Goal: Information Seeking & Learning: Learn about a topic

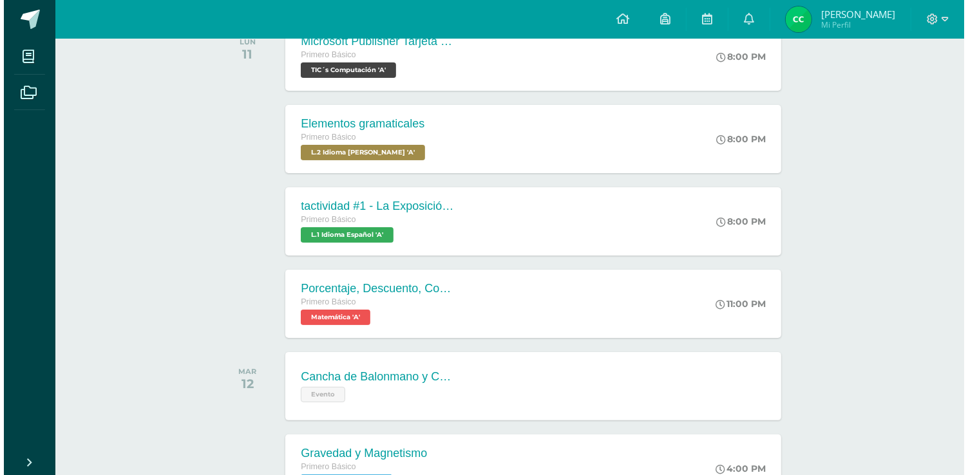
scroll to position [258, 0]
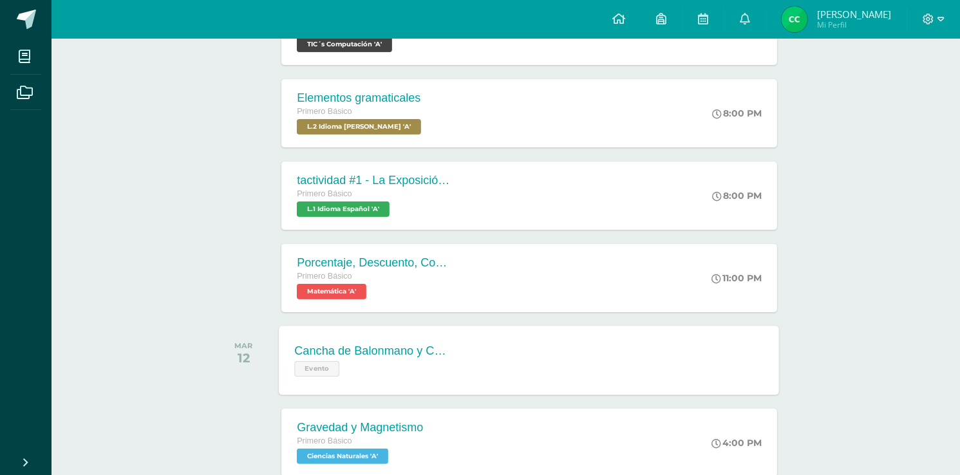
click at [415, 354] on div "Cancha de Balonmano y Contenido" at bounding box center [373, 352] width 156 height 14
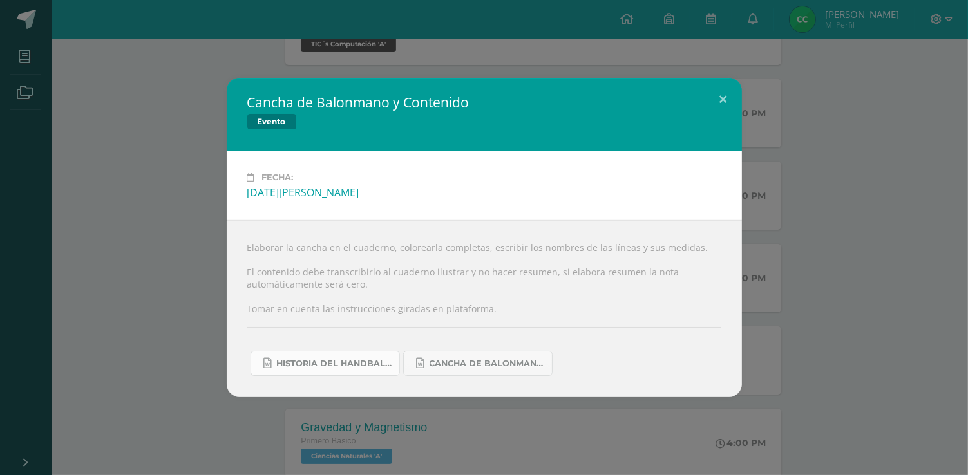
click at [296, 363] on span "Historia del handball.docx" at bounding box center [335, 364] width 116 height 10
click at [470, 355] on link "Cancha de Balonmano.docx" at bounding box center [477, 363] width 149 height 25
drag, startPoint x: 88, startPoint y: 128, endPoint x: 162, endPoint y: 236, distance: 131.0
click at [88, 129] on div "Cancha de Balonmano y Contenido Evento Fecha: [DATE][PERSON_NAME] Elaborar la c…" at bounding box center [484, 237] width 958 height 319
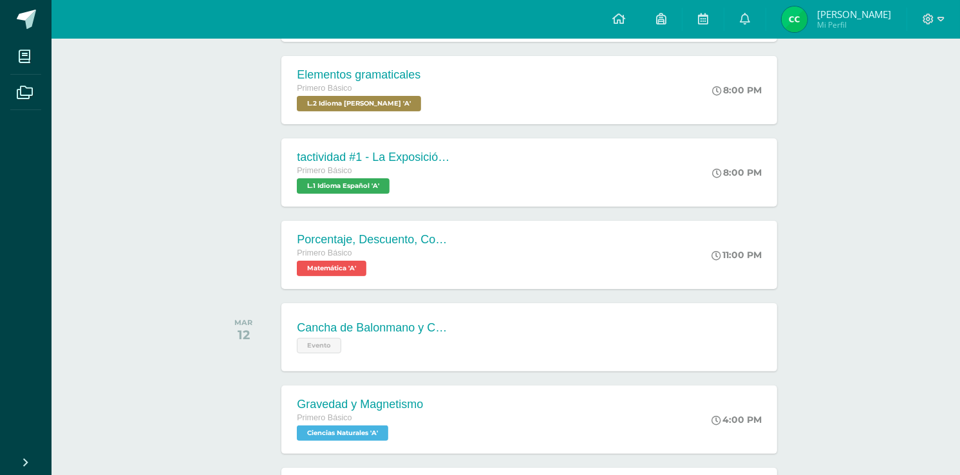
scroll to position [361, 0]
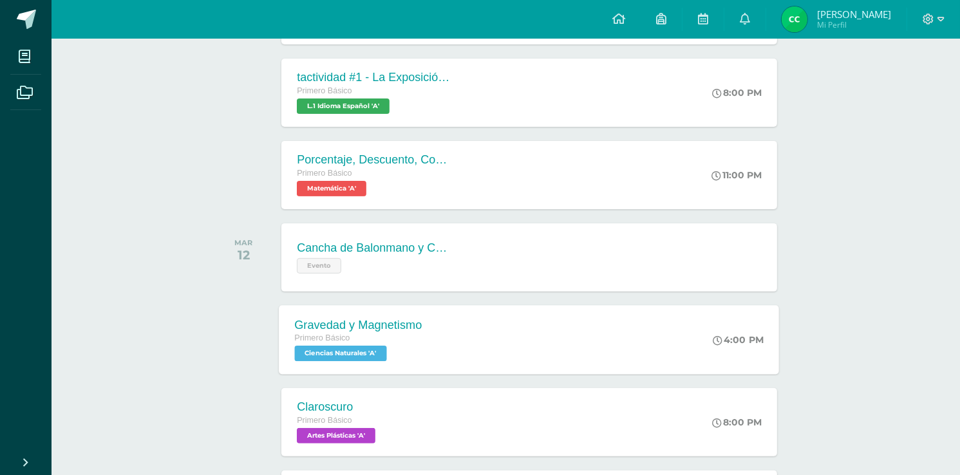
click at [453, 325] on div "Gravedad y Magnetismo Primero Básico Ciencias Naturales 'A' 4:00 PM Gravedad y …" at bounding box center [530, 339] width 500 height 69
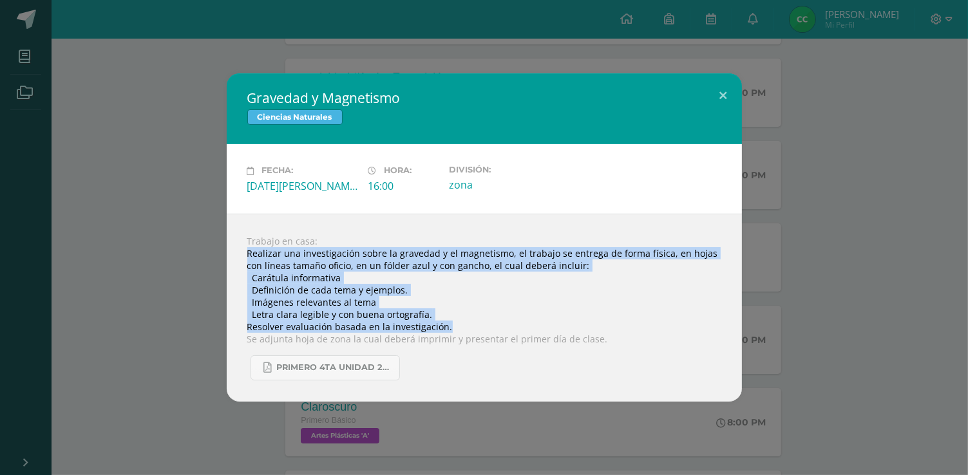
drag, startPoint x: 249, startPoint y: 252, endPoint x: 745, endPoint y: 325, distance: 500.6
click at [751, 325] on div "Gravedad y Magnetismo Ciencias Naturales Fecha: [DATE][PERSON_NAME] Hora: 16:00…" at bounding box center [484, 237] width 958 height 328
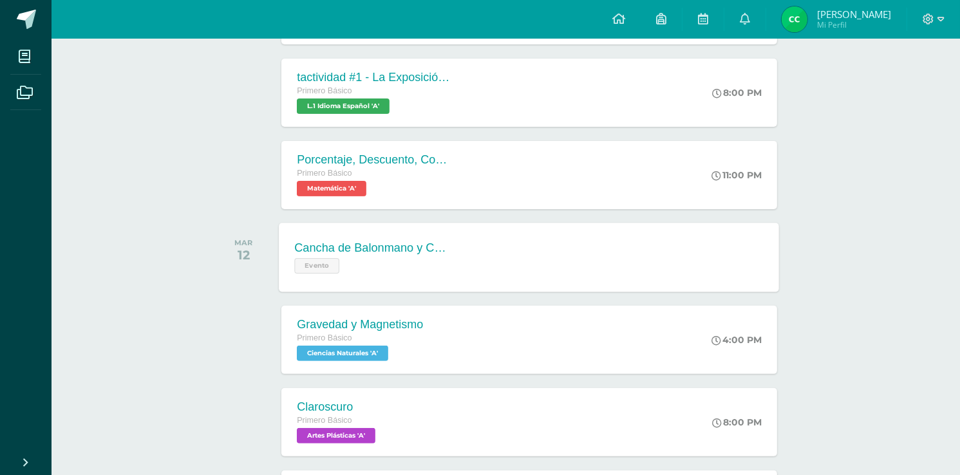
click at [433, 271] on div "Evento" at bounding box center [373, 264] width 156 height 19
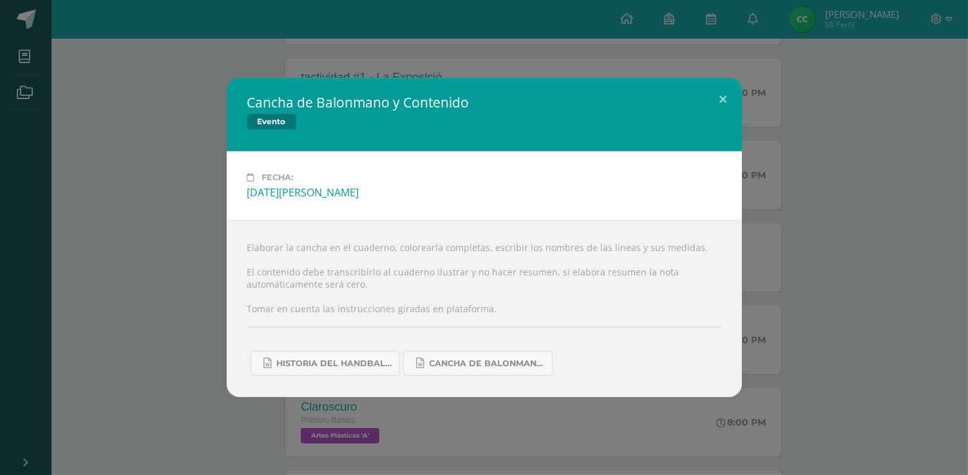
click at [175, 276] on div "Cancha de Balonmano y Contenido Evento Fecha: [DATE][PERSON_NAME] Elaborar la c…" at bounding box center [484, 237] width 958 height 319
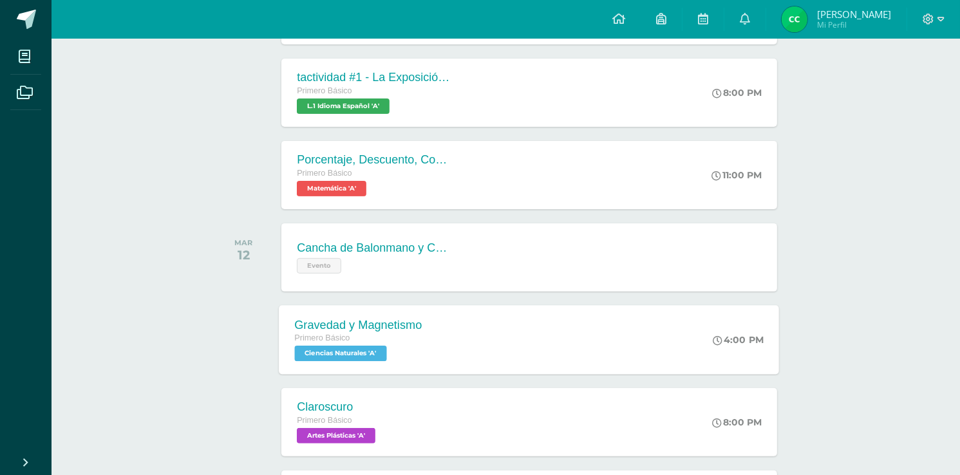
click at [455, 342] on div "Gravedad y Magnetismo Primero Básico Ciencias Naturales 'A' 4:00 PM Gravedad y …" at bounding box center [530, 339] width 500 height 69
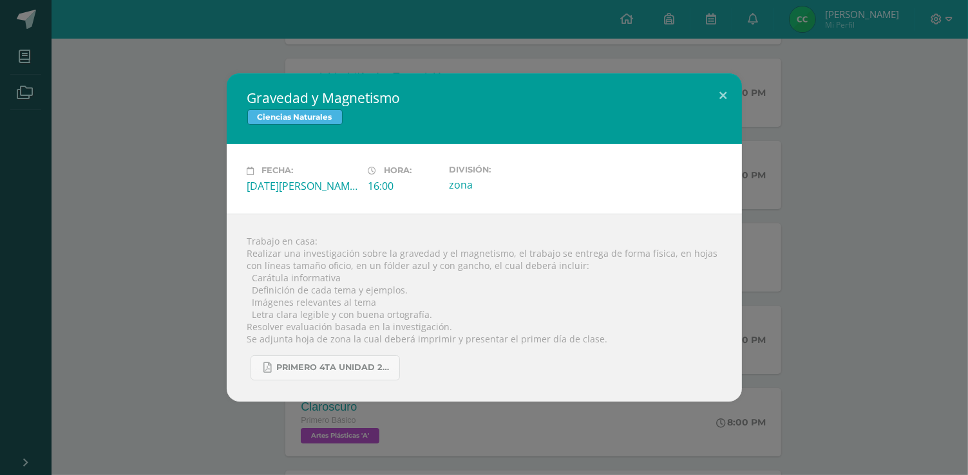
click at [220, 304] on div "Gravedad y Magnetismo Ciencias Naturales Fecha: [DATE][PERSON_NAME] Hora: 16:00…" at bounding box center [484, 237] width 958 height 328
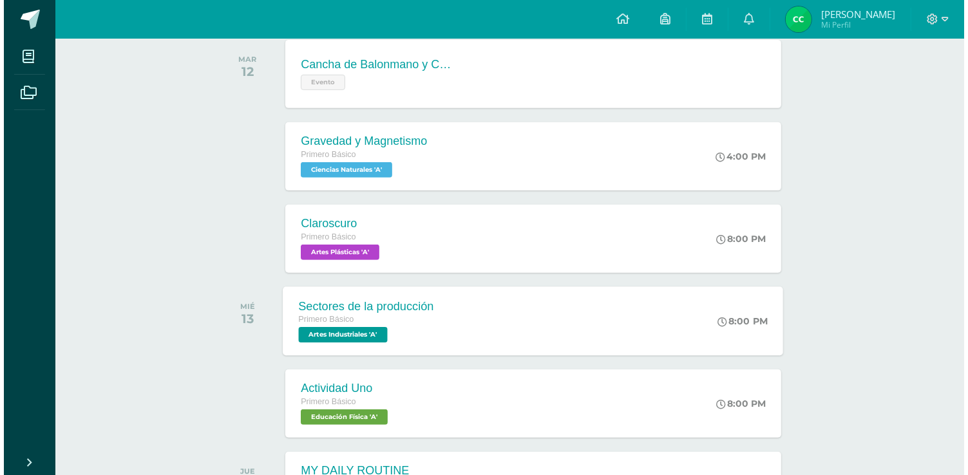
scroll to position [567, 0]
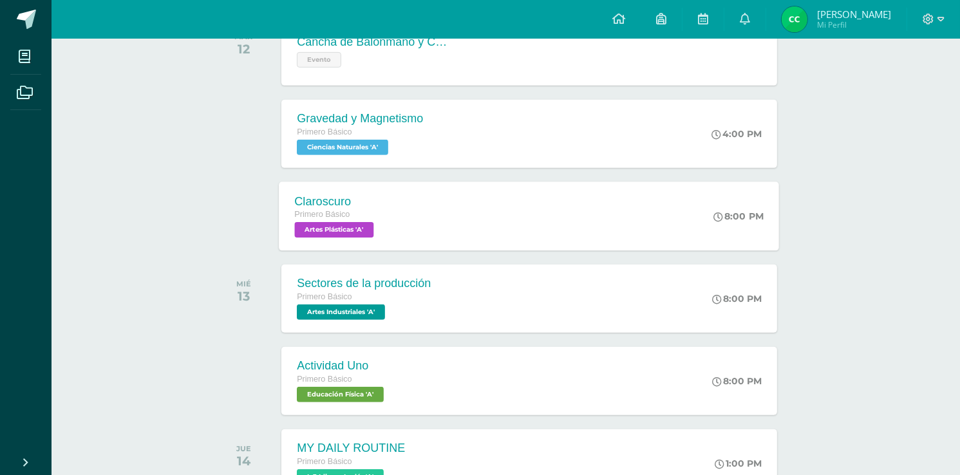
click at [419, 234] on div "Claroscuro Primero Básico Artes Plásticas 'A' 8:00 PM [GEOGRAPHIC_DATA] Artes P…" at bounding box center [530, 216] width 500 height 69
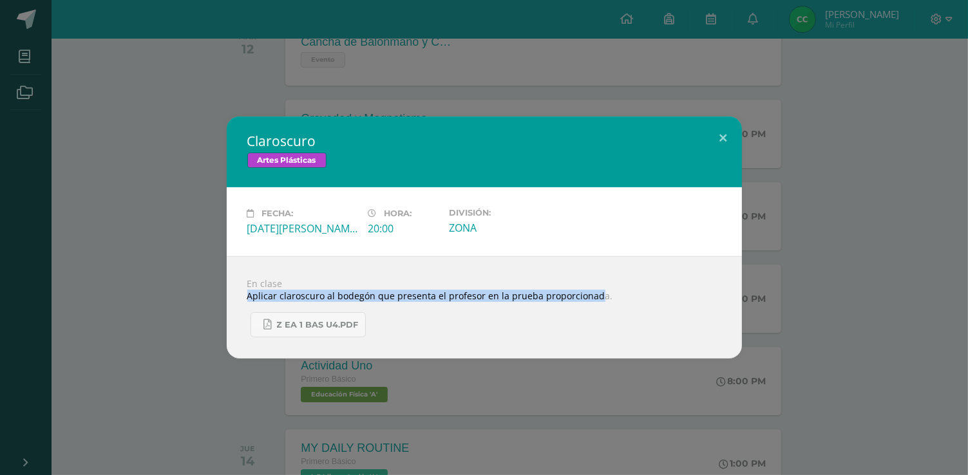
drag, startPoint x: 247, startPoint y: 298, endPoint x: 721, endPoint y: 291, distance: 474.1
click at [660, 292] on div "En clase Aplicar claroscuro al bodegón que presenta el profesor en la prueba pr…" at bounding box center [484, 307] width 515 height 102
click at [313, 322] on span "Z eA 1 Bas U4.pdf" at bounding box center [318, 325] width 82 height 10
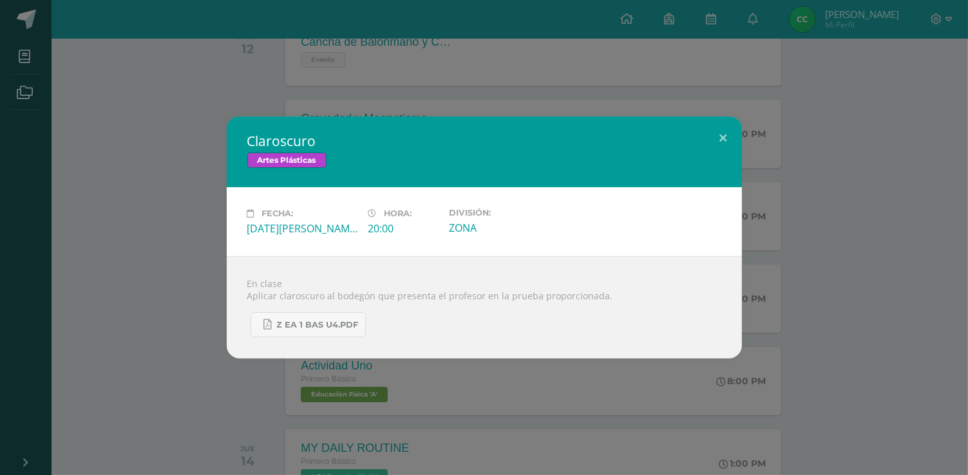
click at [147, 121] on div "Claroscuro Artes Plásticas Fecha: [DATE][PERSON_NAME] Hora: 20:00 División: ZONA" at bounding box center [484, 238] width 958 height 242
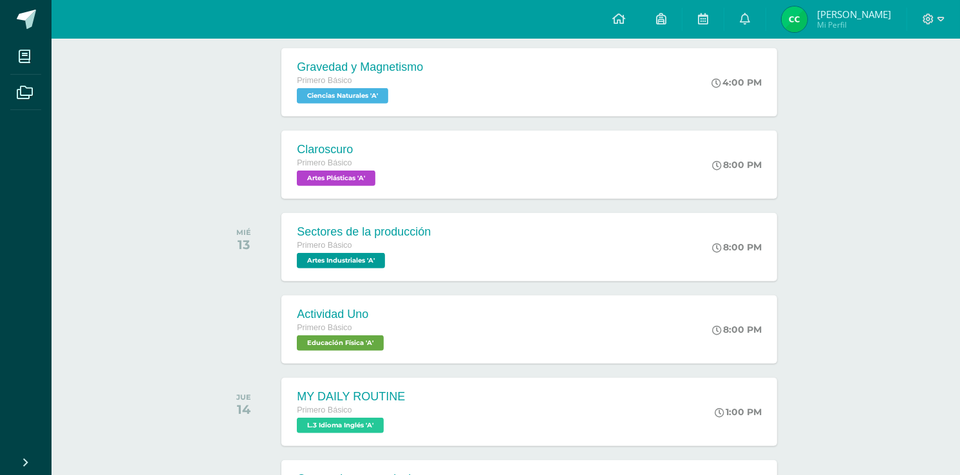
scroll to position [670, 0]
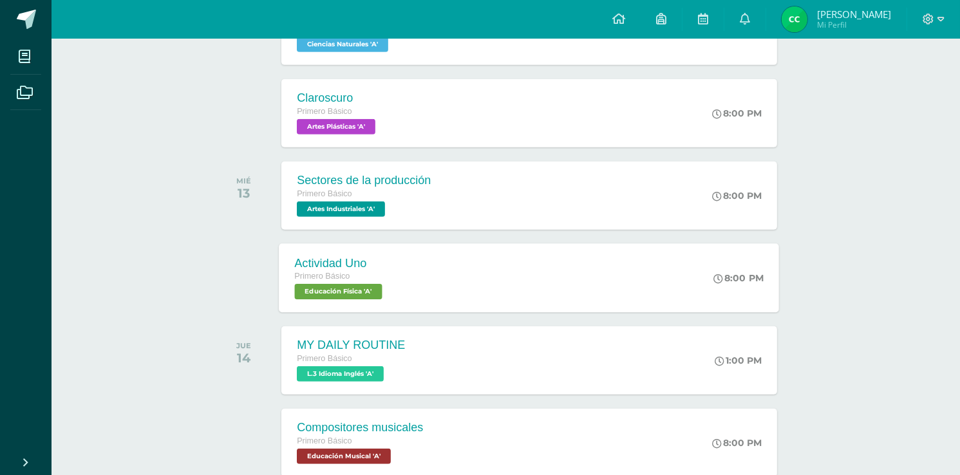
click at [398, 274] on div "Actividad Uno Primero Básico Educación Física 'A'" at bounding box center [341, 277] width 122 height 69
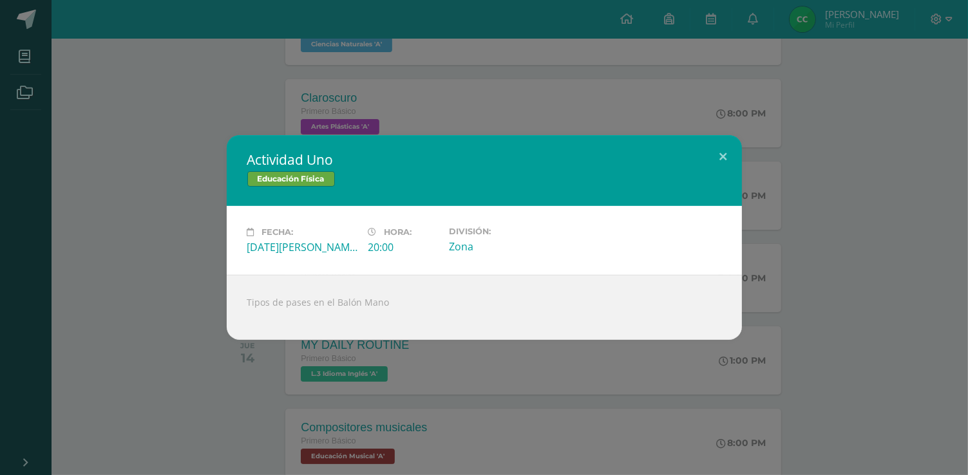
click at [198, 267] on div "Actividad Uno Educación Física Fecha: [DATE][PERSON_NAME] Hora: 20:00 División:…" at bounding box center [484, 237] width 958 height 205
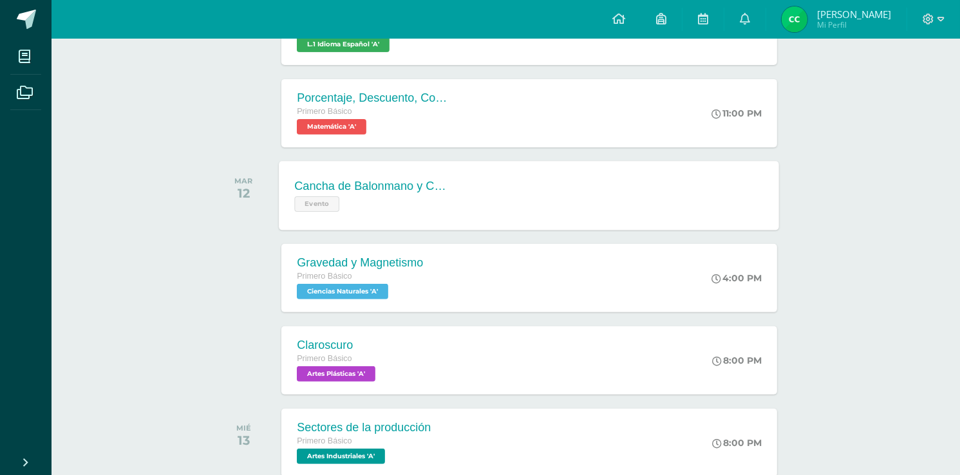
scroll to position [309, 0]
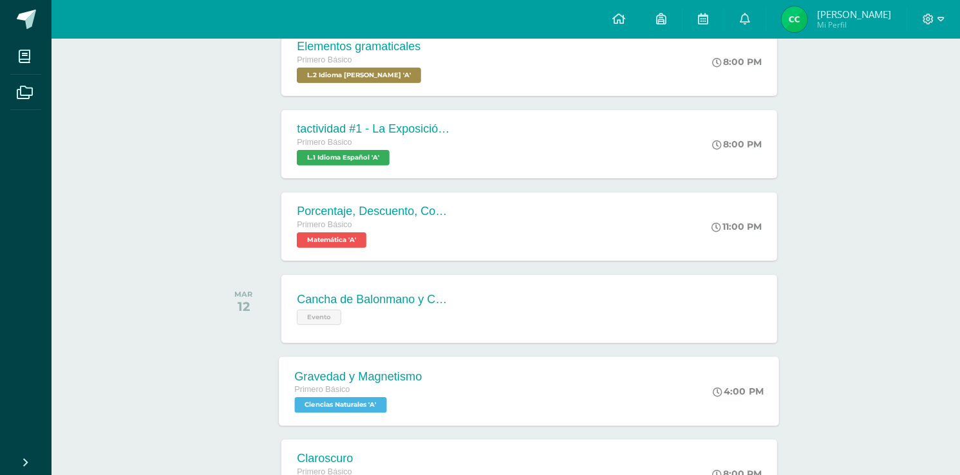
click at [409, 393] on div "Primero Básico" at bounding box center [359, 390] width 128 height 14
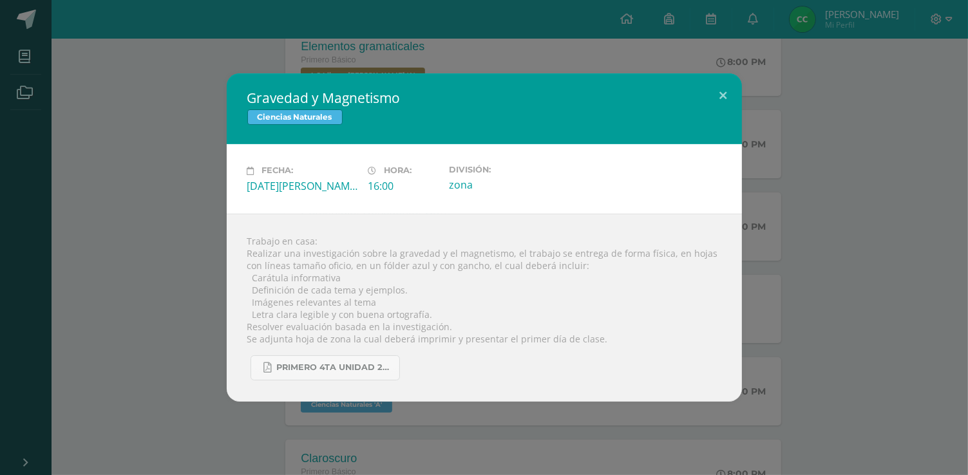
drag, startPoint x: 246, startPoint y: 238, endPoint x: 310, endPoint y: 244, distance: 64.7
click at [310, 244] on div "Trabajo en casa: Realizar una investigación sobre la gravedad y el magnetismo, …" at bounding box center [484, 308] width 515 height 188
click at [237, 247] on div "Trabajo en casa: Realizar una investigación sobre la gravedad y el magnetismo, …" at bounding box center [484, 308] width 515 height 188
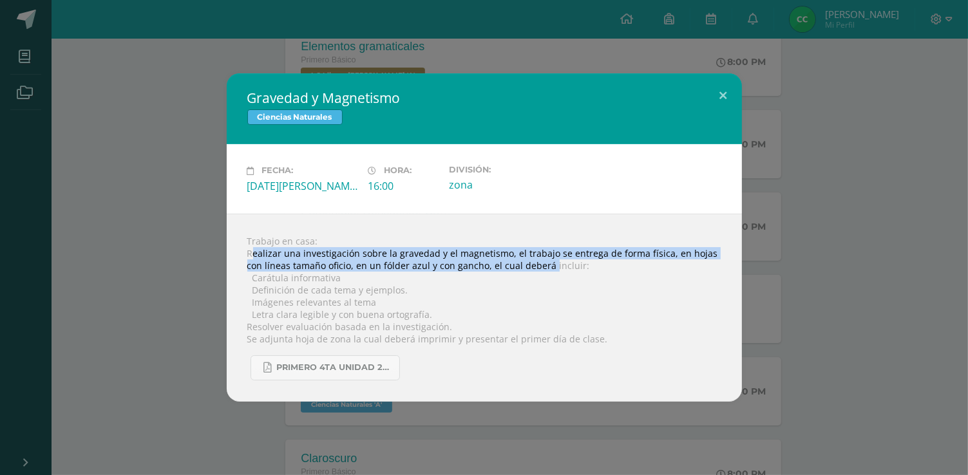
drag, startPoint x: 254, startPoint y: 252, endPoint x: 457, endPoint y: 299, distance: 207.6
click at [533, 264] on div "Trabajo en casa: Realizar una investigación sobre la gravedad y el magnetismo, …" at bounding box center [484, 308] width 515 height 188
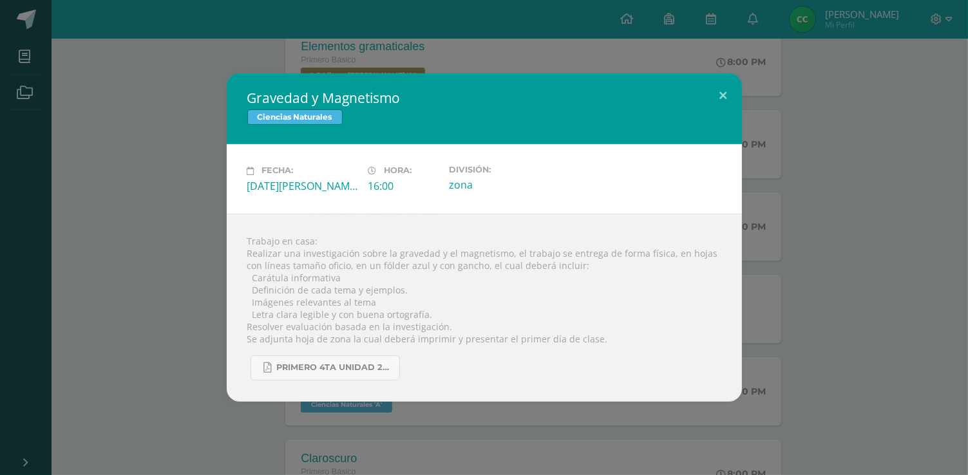
click at [200, 289] on div "Gravedad y Magnetismo Ciencias Naturales Fecha: [DATE][PERSON_NAME] Hora: 16:00…" at bounding box center [484, 237] width 958 height 328
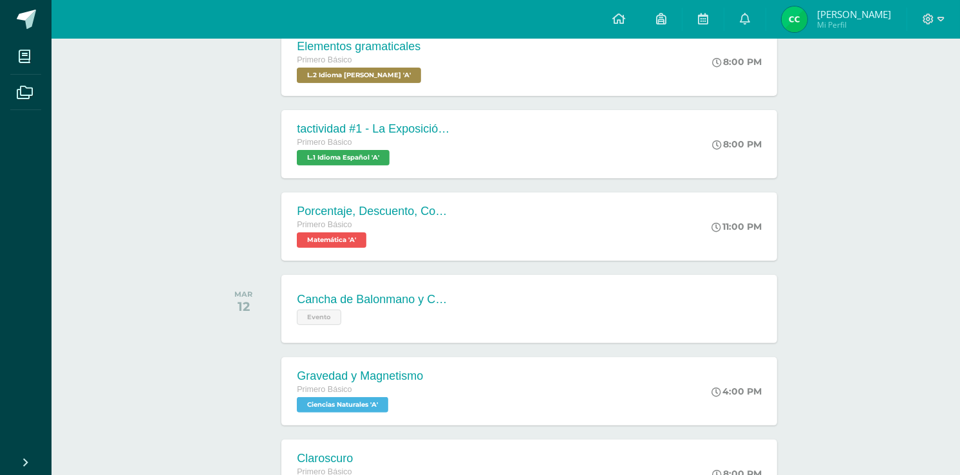
drag, startPoint x: 148, startPoint y: 242, endPoint x: 173, endPoint y: 247, distance: 25.2
click at [392, 383] on div "Primero Básico" at bounding box center [359, 390] width 128 height 14
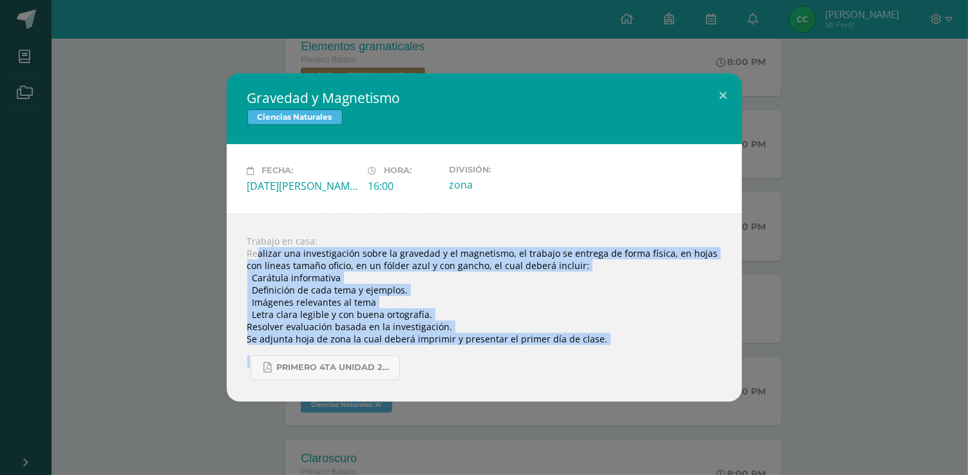
drag, startPoint x: 255, startPoint y: 247, endPoint x: 648, endPoint y: 381, distance: 415.3
click at [648, 381] on div "Trabajo en casa: Realizar una investigación sobre la gravedad y el magnetismo, …" at bounding box center [484, 308] width 515 height 188
click at [610, 345] on div "primero 4ta unidad 2025.pdf" at bounding box center [484, 362] width 474 height 35
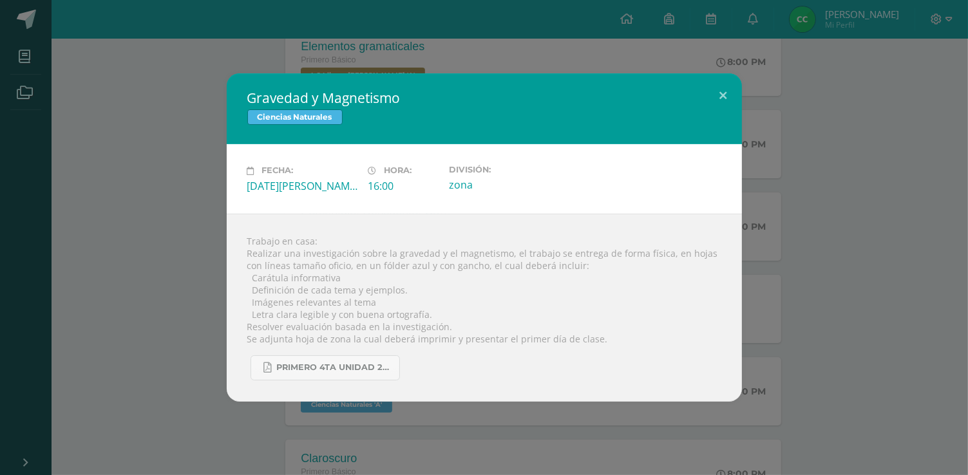
click at [822, 335] on div "Gravedad y Magnetismo Ciencias Naturales Fecha: [DATE][PERSON_NAME] Hora: 16:00…" at bounding box center [484, 237] width 958 height 328
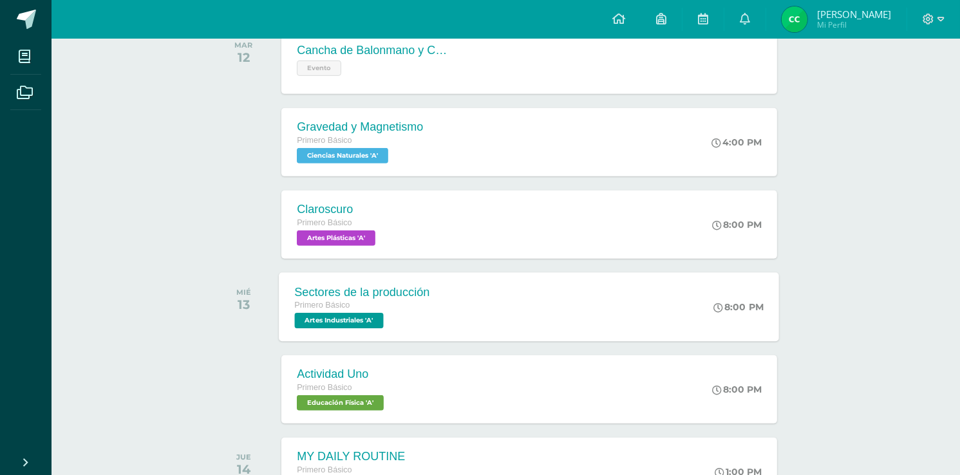
scroll to position [567, 0]
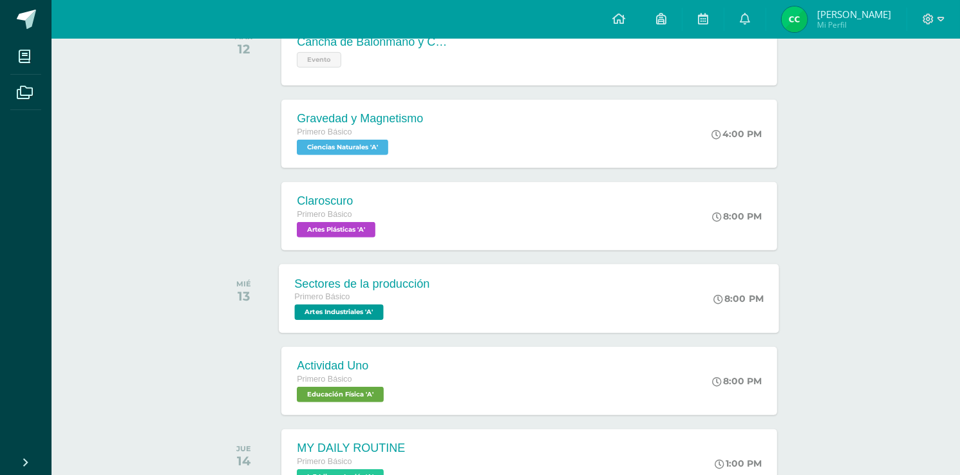
click at [386, 287] on div "Sectores de la producción" at bounding box center [362, 284] width 135 height 14
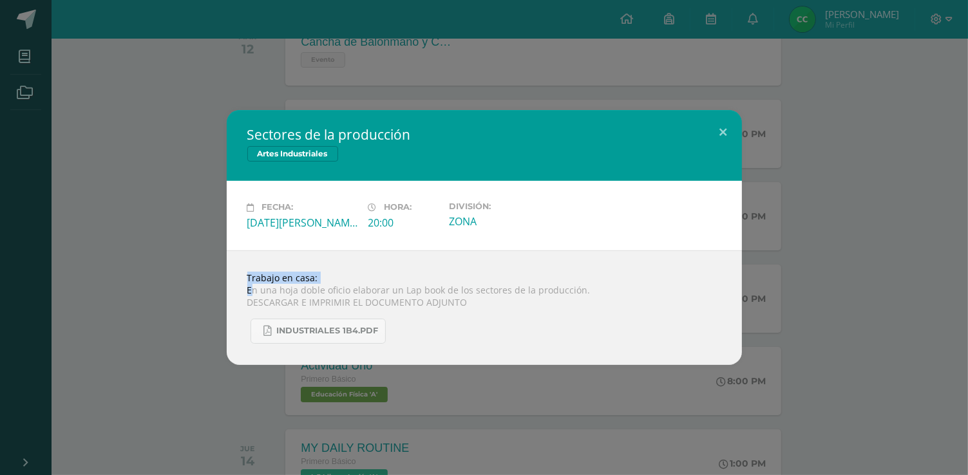
drag, startPoint x: 252, startPoint y: 287, endPoint x: 522, endPoint y: 281, distance: 269.9
click at [522, 281] on div "Trabajo en casa: En una hoja doble oficio elaborar un Lap book de los sectores …" at bounding box center [484, 308] width 515 height 115
click at [407, 296] on div "Trabajo en casa: En una hoja doble oficio elaborar un Lap book de los sectores …" at bounding box center [484, 308] width 515 height 115
drag, startPoint x: 326, startPoint y: 289, endPoint x: 560, endPoint y: 281, distance: 234.6
click at [533, 278] on div "Trabajo en casa: En una hoja doble oficio elaborar un Lap book de los sectores …" at bounding box center [484, 308] width 515 height 115
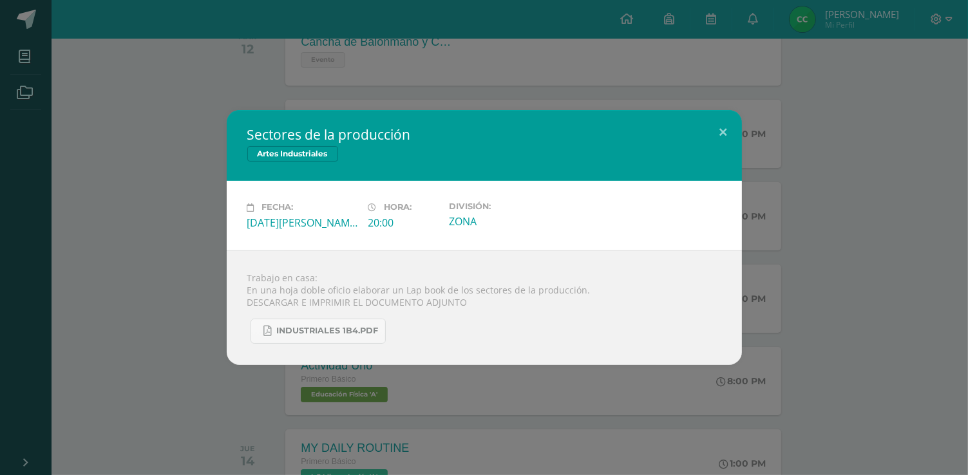
click at [605, 289] on div "Trabajo en casa: En una hoja doble oficio elaborar un Lap book de los sectores …" at bounding box center [484, 308] width 515 height 115
drag, startPoint x: 492, startPoint y: 289, endPoint x: 591, endPoint y: 298, distance: 99.7
click at [522, 298] on div "Trabajo en casa: En una hoja doble oficio elaborar un Lap book de los sectores …" at bounding box center [484, 308] width 515 height 115
drag, startPoint x: 591, startPoint y: 298, endPoint x: 593, endPoint y: 290, distance: 8.5
click at [592, 298] on div "Trabajo en casa: En una hoja doble oficio elaborar un Lap book de los sectores …" at bounding box center [484, 308] width 515 height 115
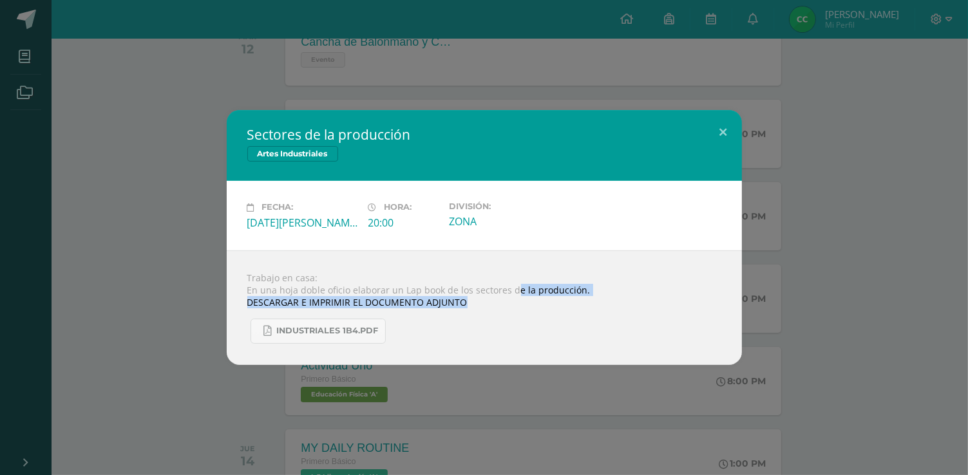
click at [546, 292] on div "Trabajo en casa: En una hoja doble oficio elaborar un Lap book de los sectores …" at bounding box center [484, 308] width 515 height 115
click at [547, 291] on div "Trabajo en casa: En una hoja doble oficio elaborar un Lap book de los sectores …" at bounding box center [484, 308] width 515 height 115
click at [696, 131] on h2 "Sectores de la producción" at bounding box center [484, 135] width 474 height 18
click at [727, 129] on button at bounding box center [723, 132] width 37 height 44
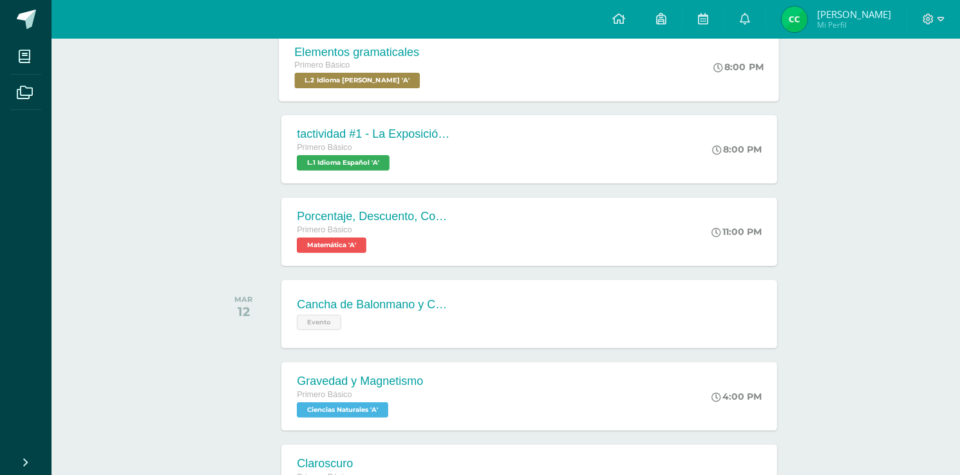
scroll to position [0, 0]
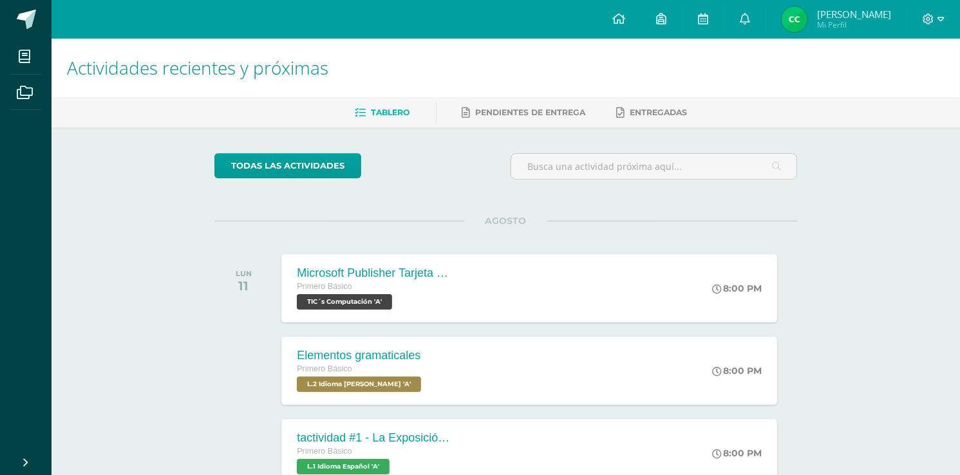
drag, startPoint x: 122, startPoint y: 314, endPoint x: 173, endPoint y: 290, distance: 56.5
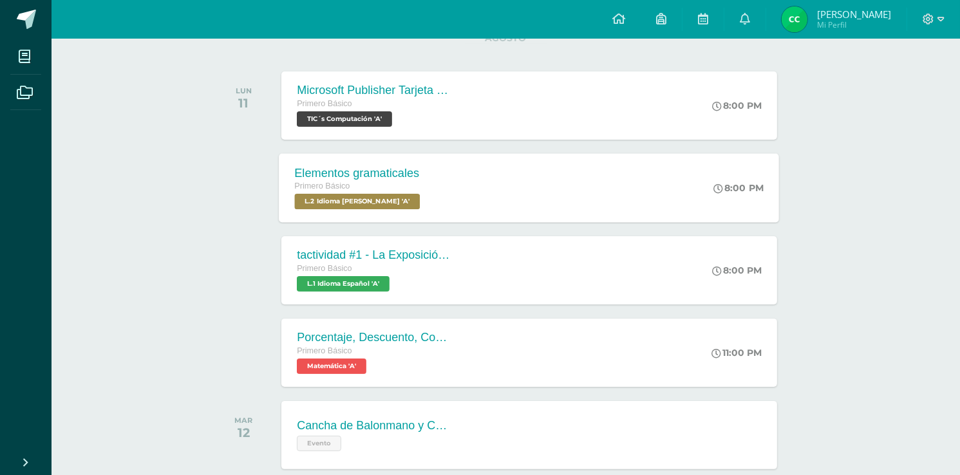
scroll to position [206, 0]
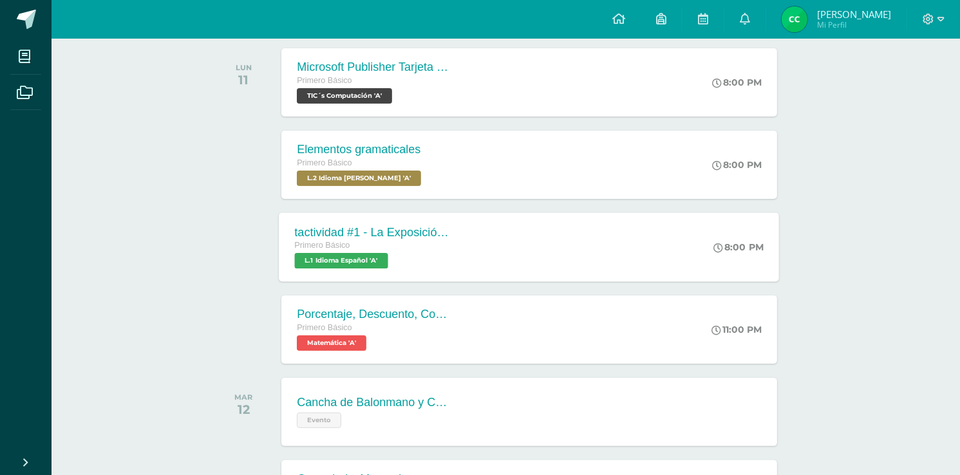
click at [408, 245] on div "Primero Básico" at bounding box center [373, 246] width 156 height 14
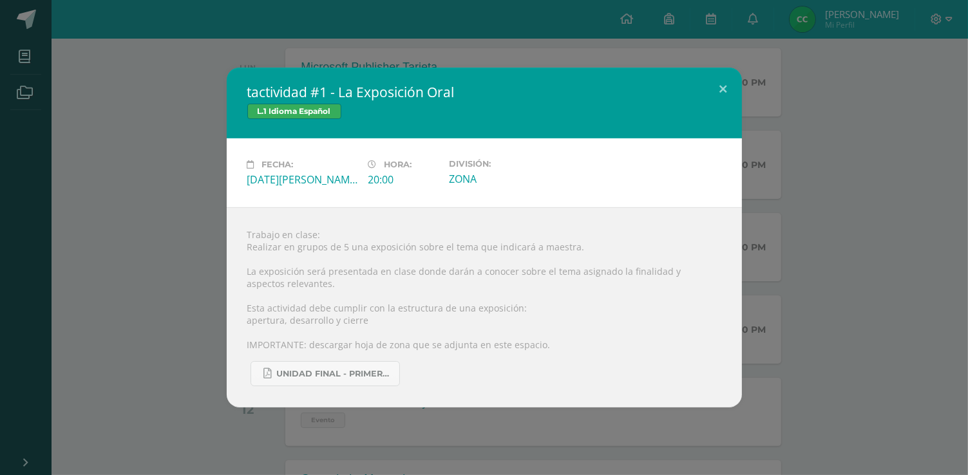
click at [518, 399] on div "Trabajo en clase: Realizar en grupos de 5 una exposición sobre el tema que indi…" at bounding box center [484, 307] width 515 height 200
click at [476, 415] on div "tactividad #1 - La Exposición Oral L.1 Idioma Español Fecha: [DATE][PERSON_NAME…" at bounding box center [484, 237] width 968 height 475
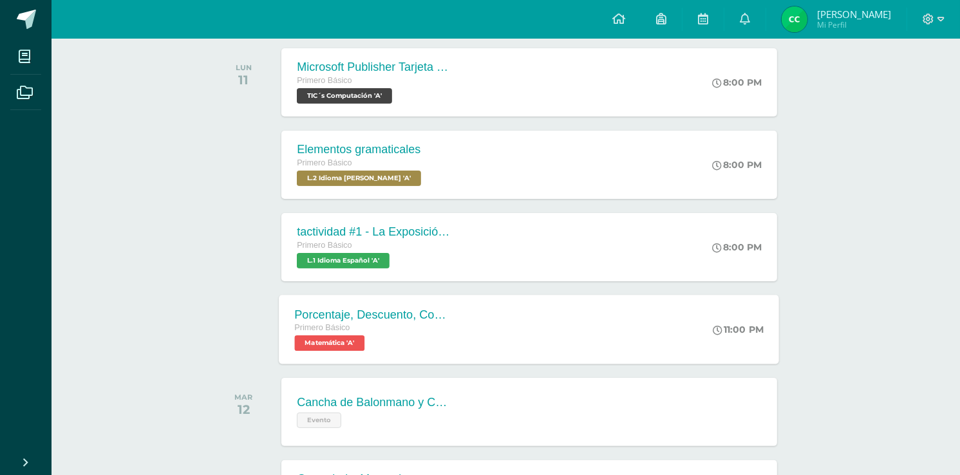
click at [397, 341] on div "Primero Básico Matemática 'A'" at bounding box center [373, 336] width 156 height 30
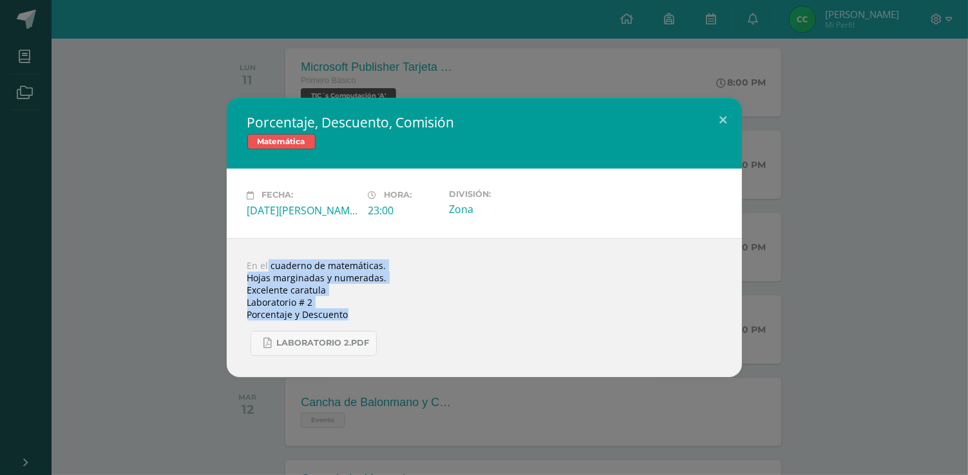
drag, startPoint x: 247, startPoint y: 263, endPoint x: 373, endPoint y: 318, distance: 137.3
click at [412, 318] on div "En el cuaderno de matemáticas. Hojas marginadas y numeradas. Excelente caratula…" at bounding box center [484, 307] width 515 height 139
click at [184, 309] on div "Porcentaje, Descuento, Comisión Matemática Fecha: [DATE][PERSON_NAME] Hora: 23:…" at bounding box center [484, 237] width 958 height 279
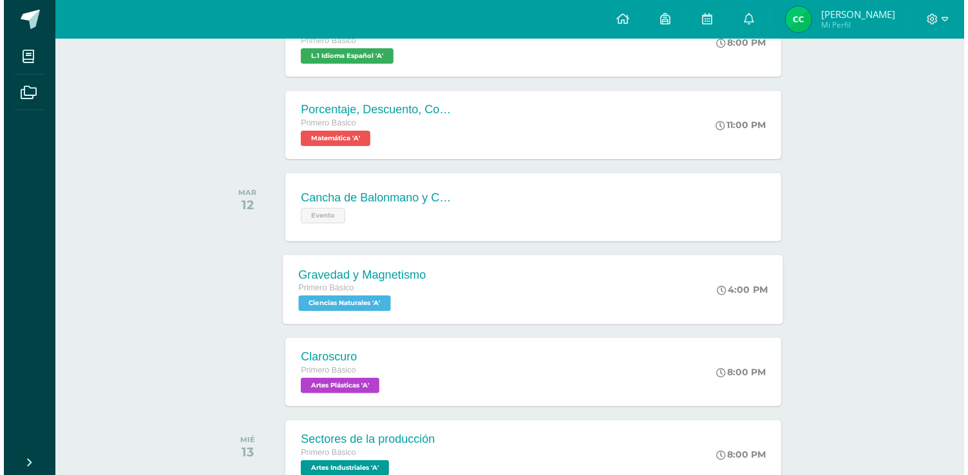
scroll to position [412, 0]
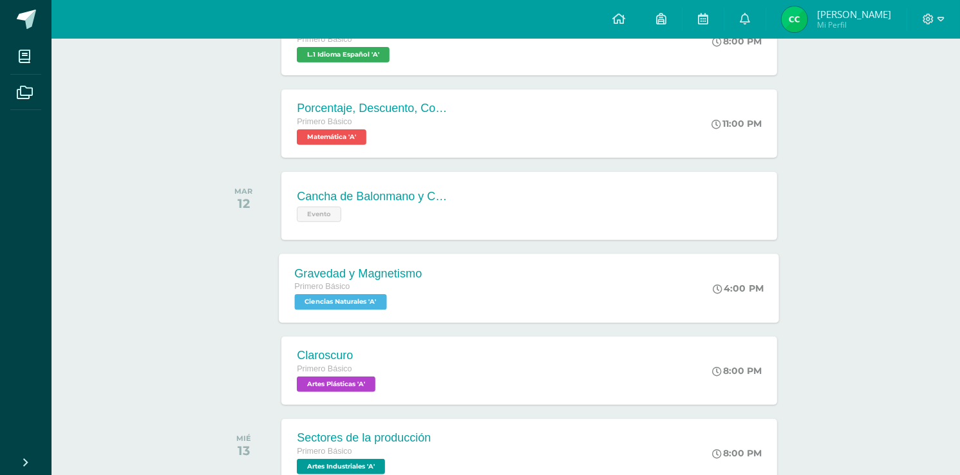
click at [361, 282] on div "Primero Básico" at bounding box center [359, 287] width 128 height 14
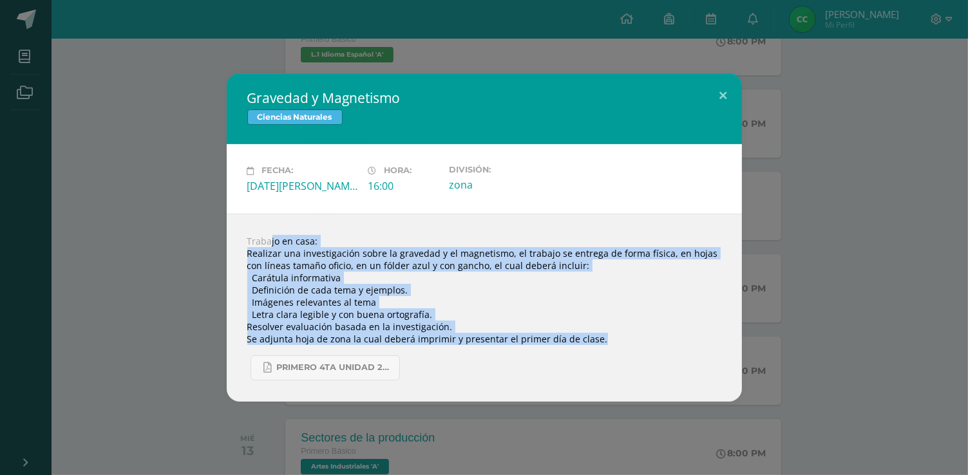
drag, startPoint x: 247, startPoint y: 240, endPoint x: 723, endPoint y: 341, distance: 487.2
click at [723, 341] on div "Trabajo en casa: Realizar una investigación sobre la gravedad y el magnetismo, …" at bounding box center [484, 308] width 515 height 188
click at [724, 92] on button at bounding box center [723, 95] width 37 height 44
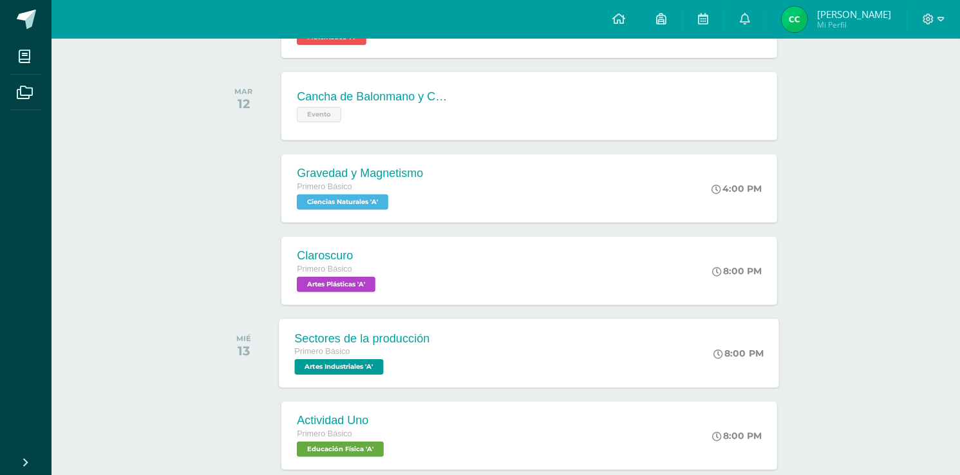
scroll to position [618, 0]
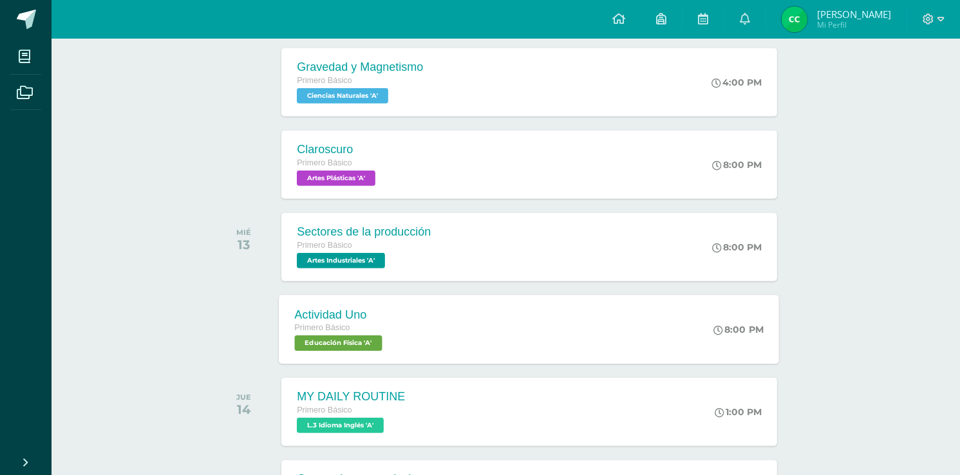
click at [337, 319] on div "Actividad Uno" at bounding box center [340, 315] width 91 height 14
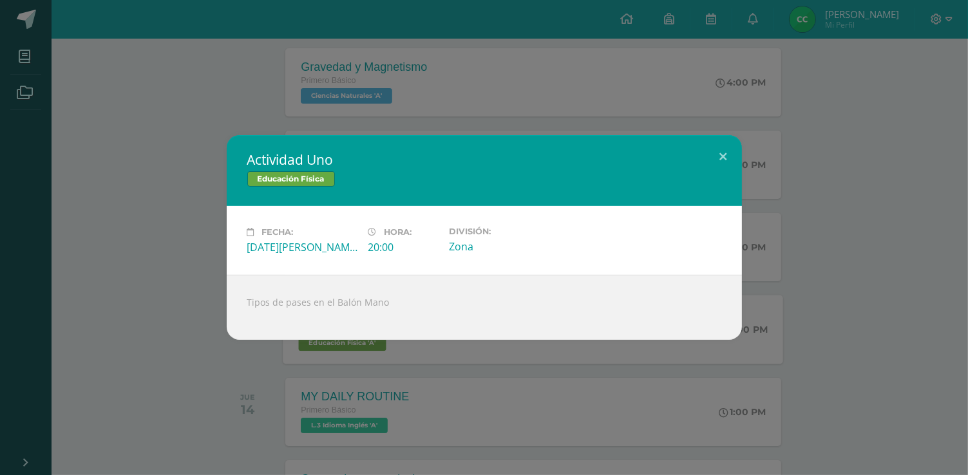
drag, startPoint x: 247, startPoint y: 299, endPoint x: 380, endPoint y: 299, distance: 132.7
click at [390, 299] on div "Tipos de pases en el Balón Mano" at bounding box center [484, 307] width 515 height 65
click at [178, 299] on div "Actividad Uno Educación Física Fecha: [DATE][PERSON_NAME] Hora: 20:00 División:…" at bounding box center [484, 237] width 958 height 205
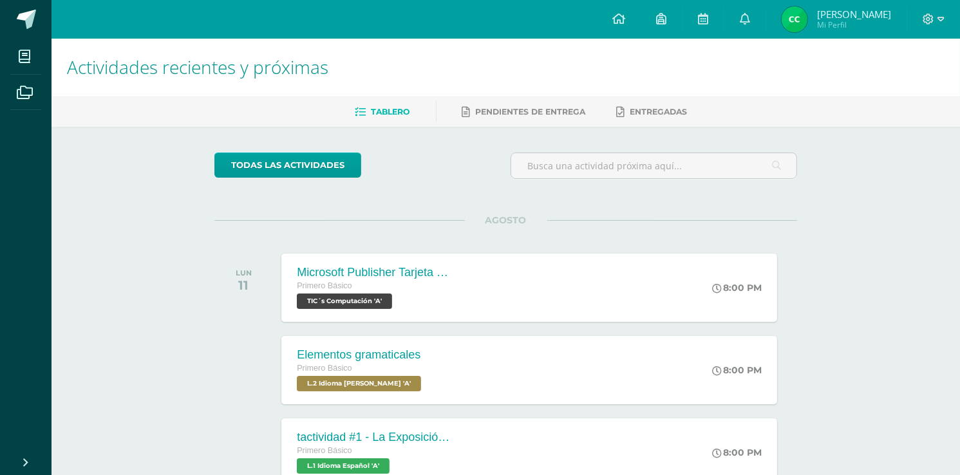
scroll to position [0, 0]
click at [485, 220] on span "AGOSTO" at bounding box center [506, 221] width 82 height 12
drag, startPoint x: 489, startPoint y: 222, endPoint x: 524, endPoint y: 229, distance: 34.7
click at [524, 229] on div "AGOSTO LUN 11 Microsoft Publisher Tarjeta de invitación Primero Básico TIC´s Co…" at bounding box center [505, 273] width 583 height 104
drag, startPoint x: 520, startPoint y: 227, endPoint x: 490, endPoint y: 224, distance: 30.4
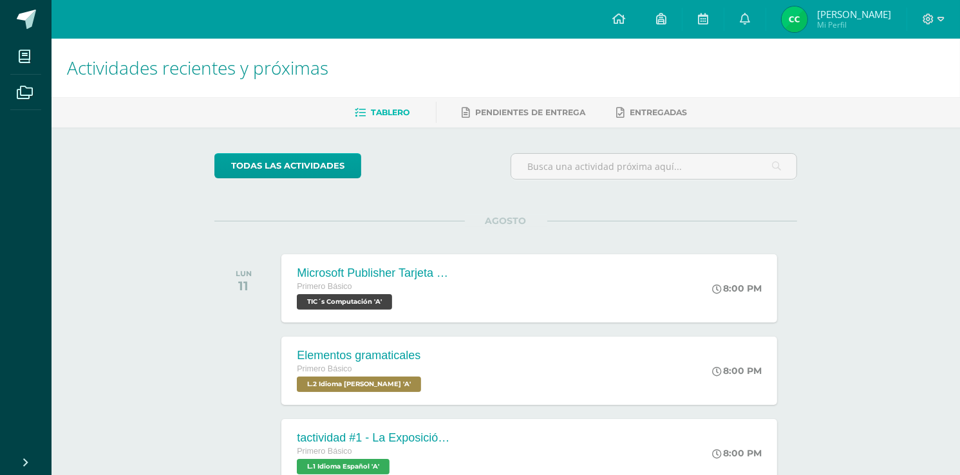
click at [520, 227] on div "AGOSTO LUN 11 Microsoft Publisher Tarjeta de invitación Primero Básico TIC´s Co…" at bounding box center [505, 273] width 583 height 104
drag, startPoint x: 488, startPoint y: 219, endPoint x: 526, endPoint y: 220, distance: 38.7
click at [526, 220] on span "AGOSTO" at bounding box center [506, 221] width 82 height 12
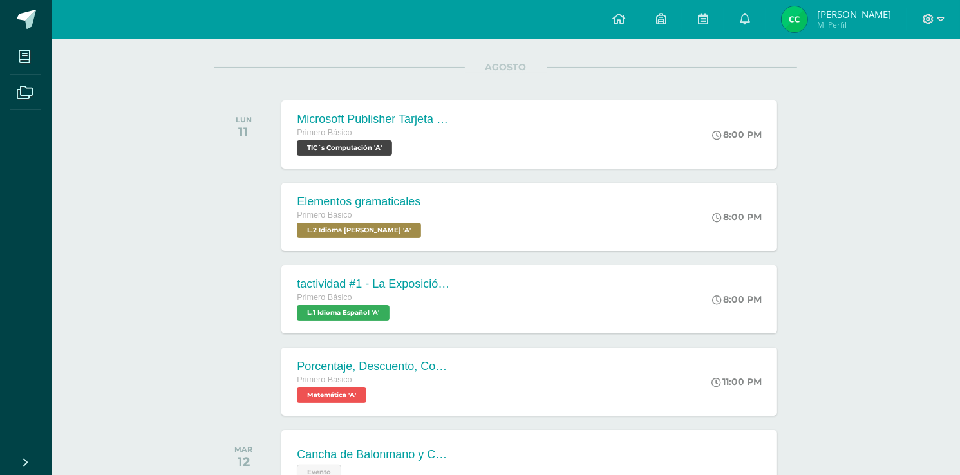
scroll to position [155, 0]
drag, startPoint x: 238, startPoint y: 116, endPoint x: 250, endPoint y: 119, distance: 12.5
click at [258, 129] on div "LUN 11" at bounding box center [246, 134] width 65 height 68
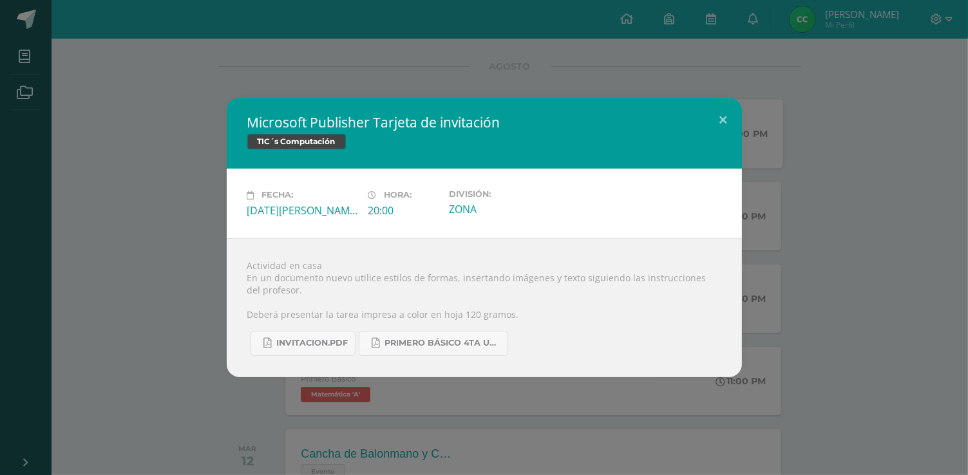
click at [248, 113] on div "Microsoft Publisher Tarjeta de invitación TIC´s Computación" at bounding box center [484, 133] width 515 height 71
click at [213, 117] on div "Microsoft Publisher Tarjeta de invitación TIC´s Computación Fecha: [DATE][PERSO…" at bounding box center [484, 237] width 958 height 279
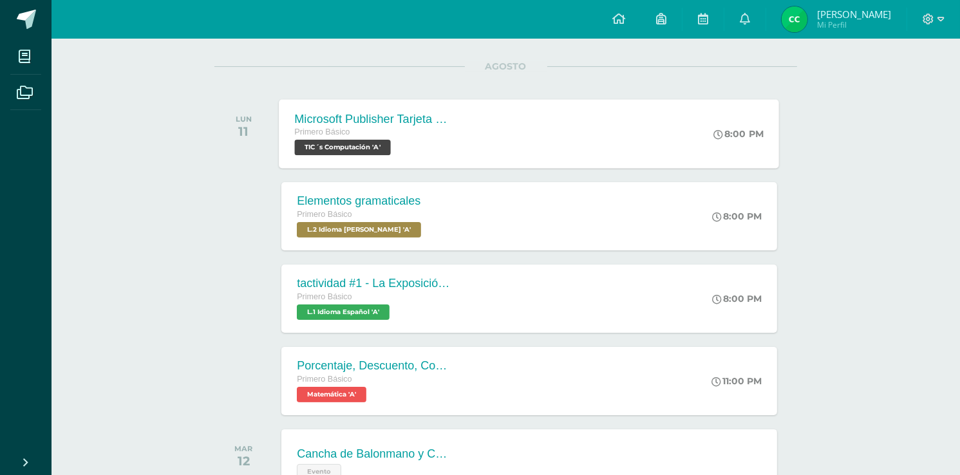
drag, startPoint x: 238, startPoint y: 118, endPoint x: 250, endPoint y: 125, distance: 13.6
click at [250, 125] on span "LUN 11" at bounding box center [244, 127] width 16 height 24
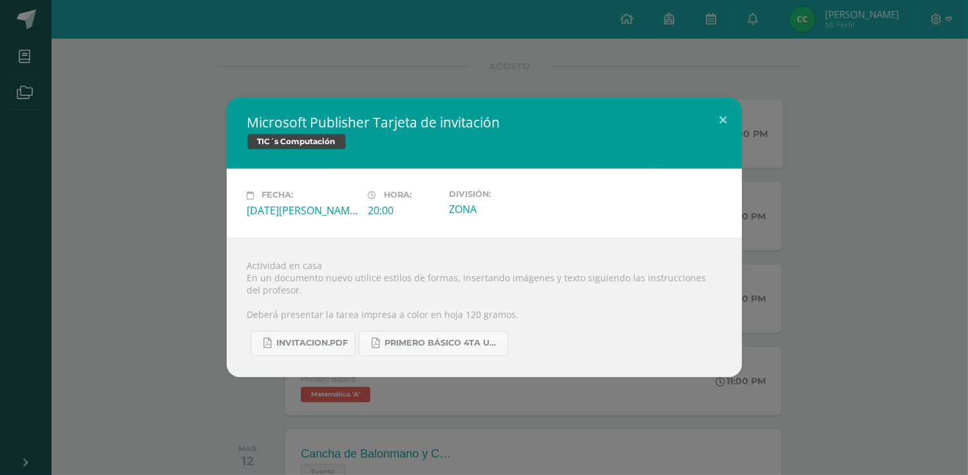
click at [214, 127] on div "Microsoft Publisher Tarjeta de invitación TIC´s Computación Fecha: [DATE][PERSO…" at bounding box center [484, 237] width 958 height 279
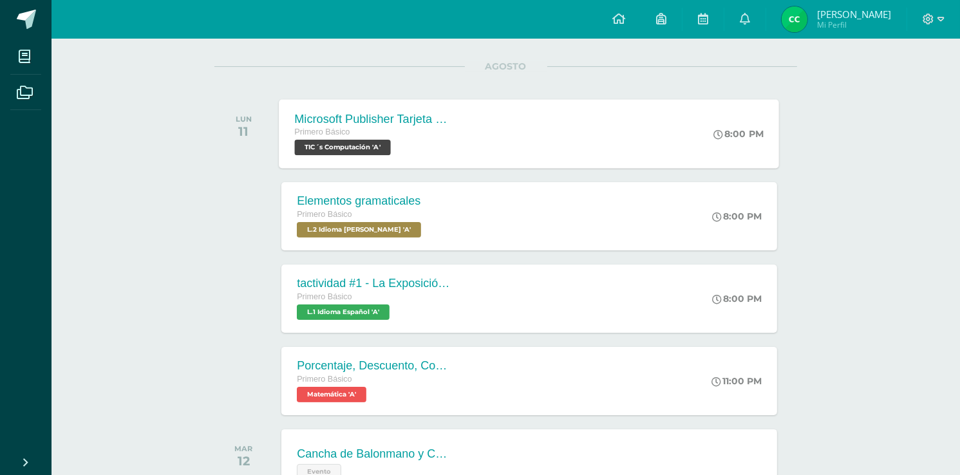
drag, startPoint x: 733, startPoint y: 132, endPoint x: 768, endPoint y: 137, distance: 35.2
click at [768, 137] on div "8:00 PM" at bounding box center [746, 133] width 68 height 69
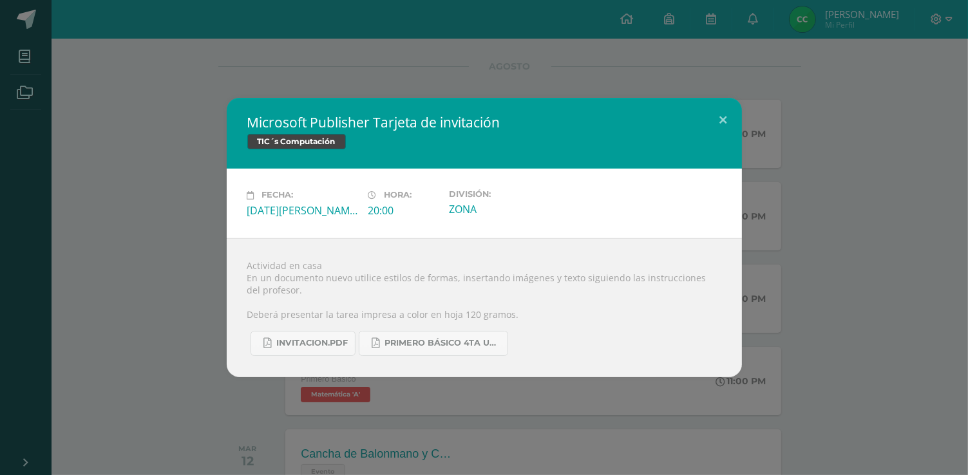
drag, startPoint x: 768, startPoint y: 137, endPoint x: 772, endPoint y: 154, distance: 17.3
click at [787, 157] on div "Microsoft Publisher Tarjeta de invitación TIC´s Computación Fecha: [DATE][PERSO…" at bounding box center [484, 237] width 958 height 279
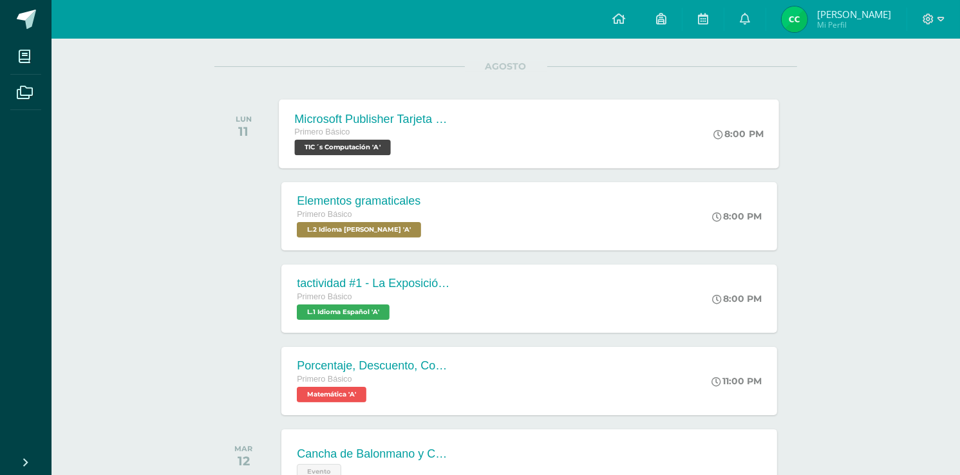
drag, startPoint x: 762, startPoint y: 133, endPoint x: 726, endPoint y: 133, distance: 35.4
click at [726, 133] on div "8:00 PM" at bounding box center [739, 134] width 50 height 12
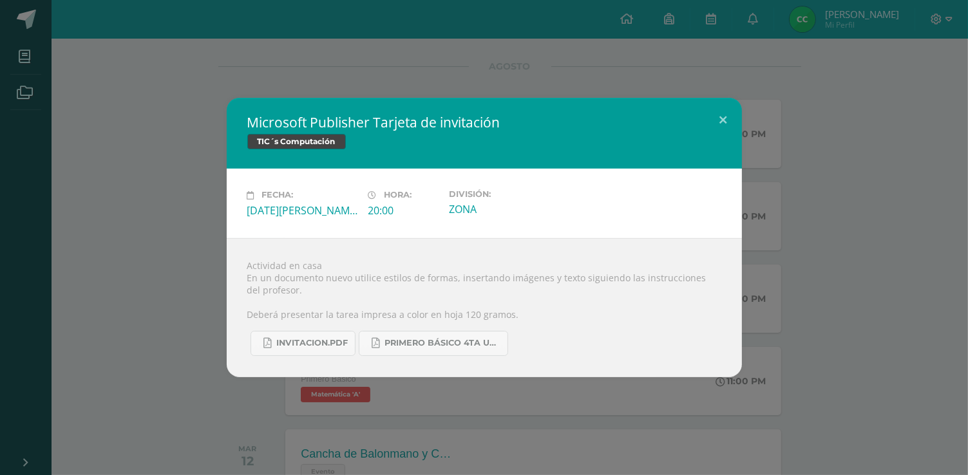
click at [837, 214] on div "Microsoft Publisher Tarjeta de invitación TIC´s Computación Fecha: [DATE][PERSO…" at bounding box center [484, 237] width 958 height 279
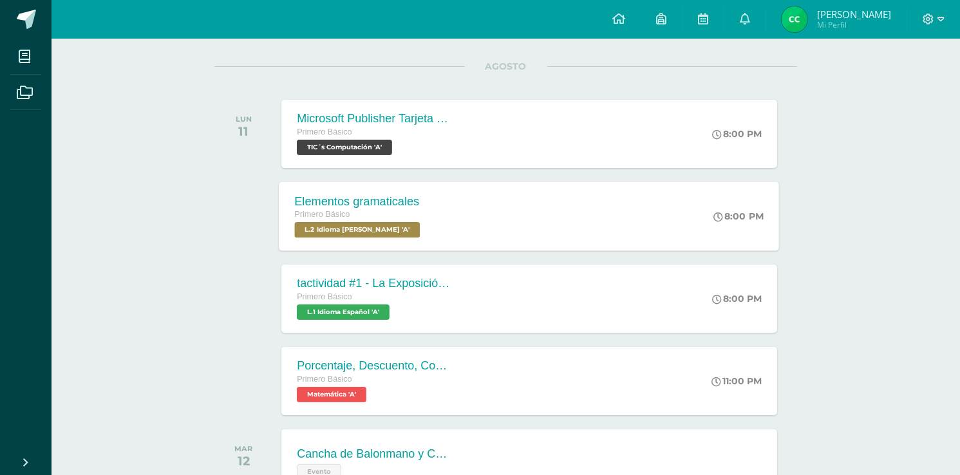
drag, startPoint x: 729, startPoint y: 213, endPoint x: 761, endPoint y: 216, distance: 31.8
click at [761, 216] on div "8:00 PM" at bounding box center [739, 217] width 50 height 12
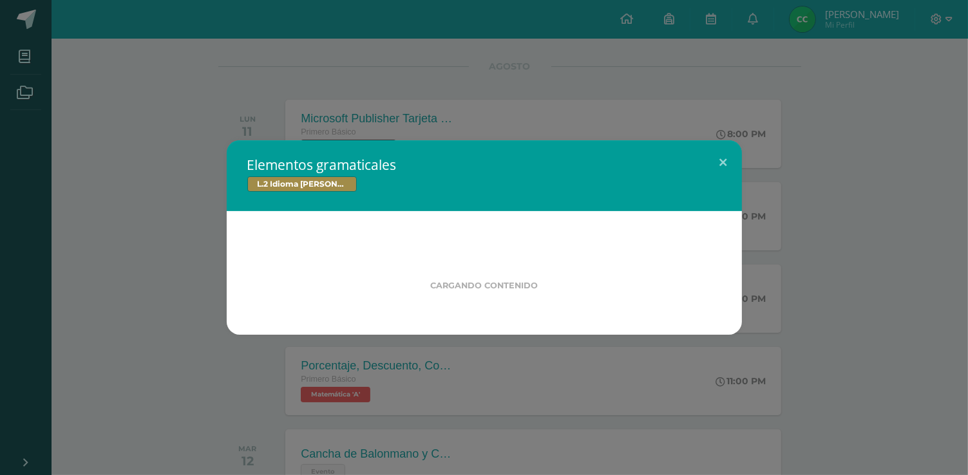
click at [761, 216] on div "Elementos gramaticales L.2 Idioma [PERSON_NAME] Cargando contenido" at bounding box center [484, 237] width 958 height 195
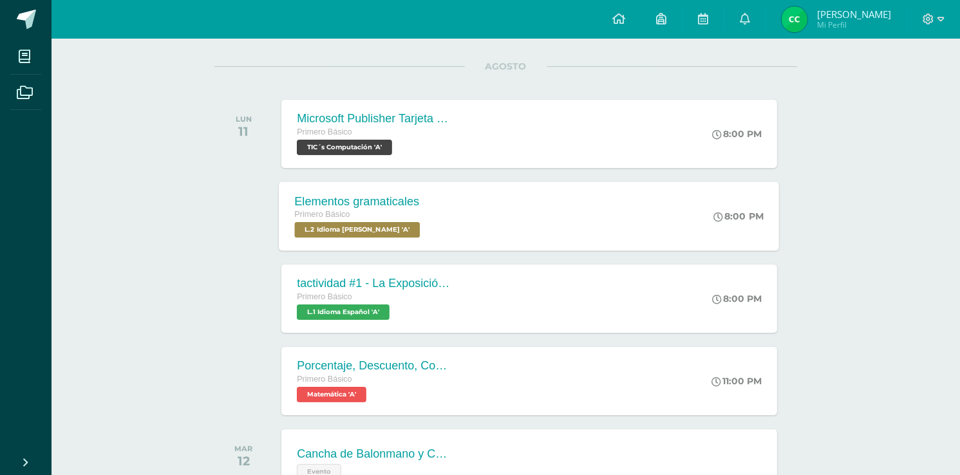
drag, startPoint x: 764, startPoint y: 216, endPoint x: 726, endPoint y: 216, distance: 38.6
click at [726, 216] on div "8:00 PM" at bounding box center [746, 216] width 68 height 69
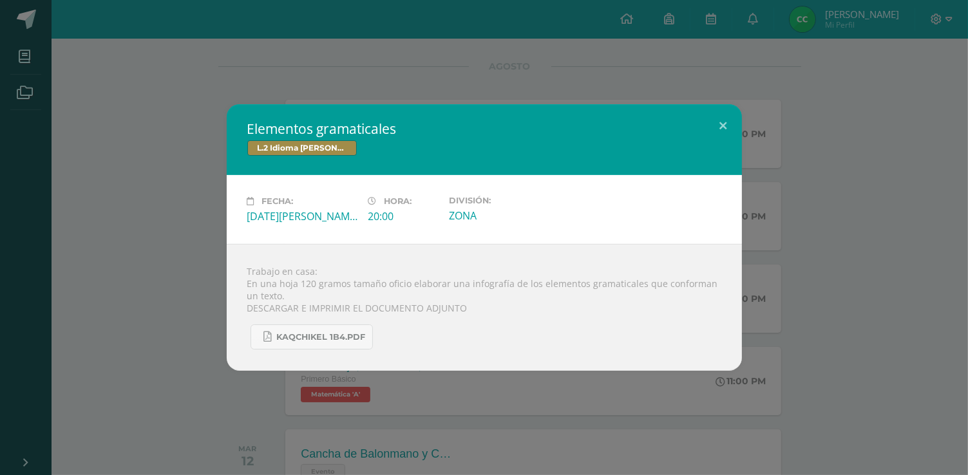
click at [855, 250] on div "Elementos gramaticales L.2 Idioma [PERSON_NAME] Fecha: [DATE][PERSON_NAME] Hora…" at bounding box center [484, 237] width 958 height 267
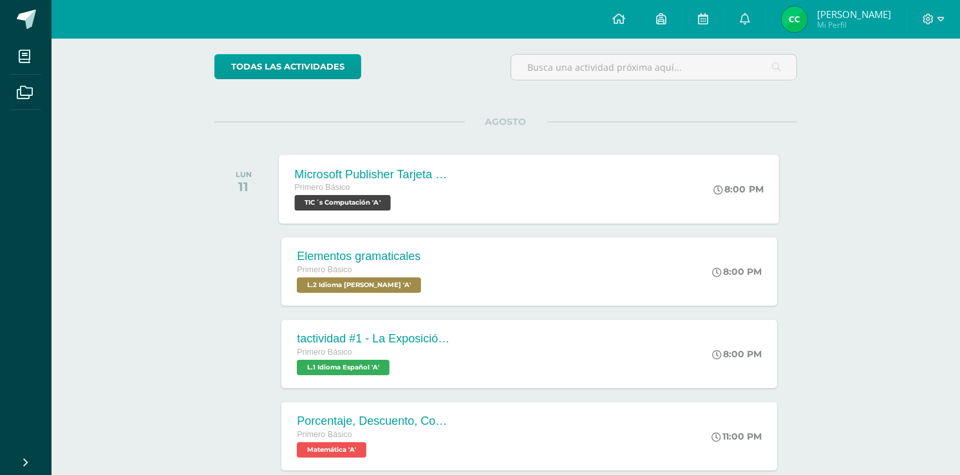
scroll to position [103, 0]
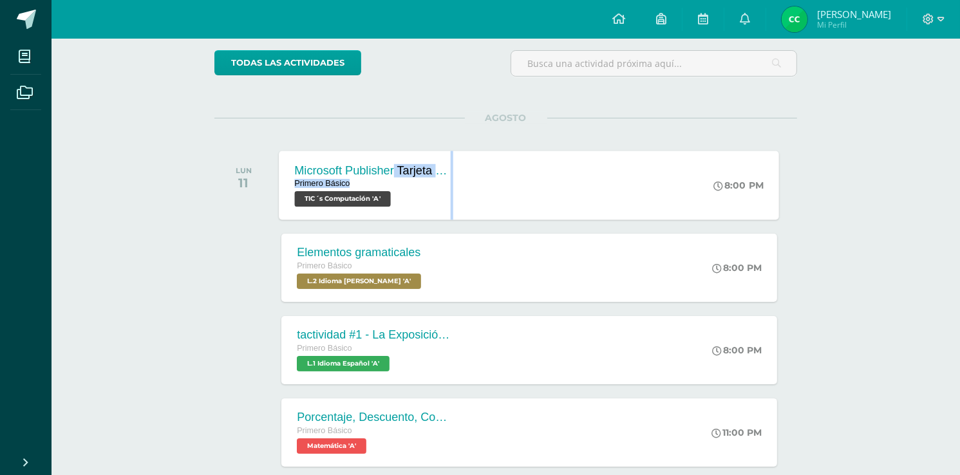
drag, startPoint x: 299, startPoint y: 166, endPoint x: 453, endPoint y: 167, distance: 154.6
click at [453, 167] on div "Microsoft Publisher Tarjeta de invitación Primero Básico TIC´s Computación 'A'" at bounding box center [373, 185] width 187 height 69
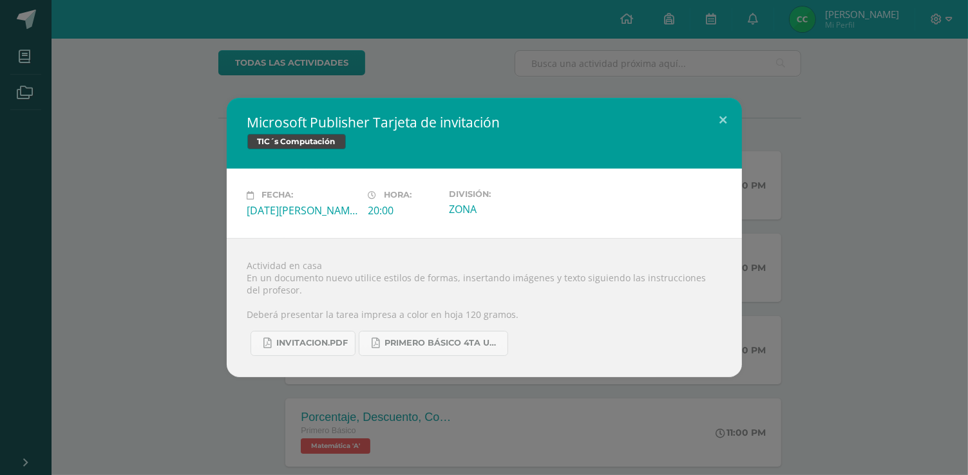
click at [431, 173] on div "Fecha: [DATE][PERSON_NAME] Hora: 20:00 División: ZONA" at bounding box center [484, 203] width 515 height 69
click at [98, 164] on div "Microsoft Publisher Tarjeta de invitación TIC´s Computación Fecha: [DATE][PERSO…" at bounding box center [484, 237] width 958 height 279
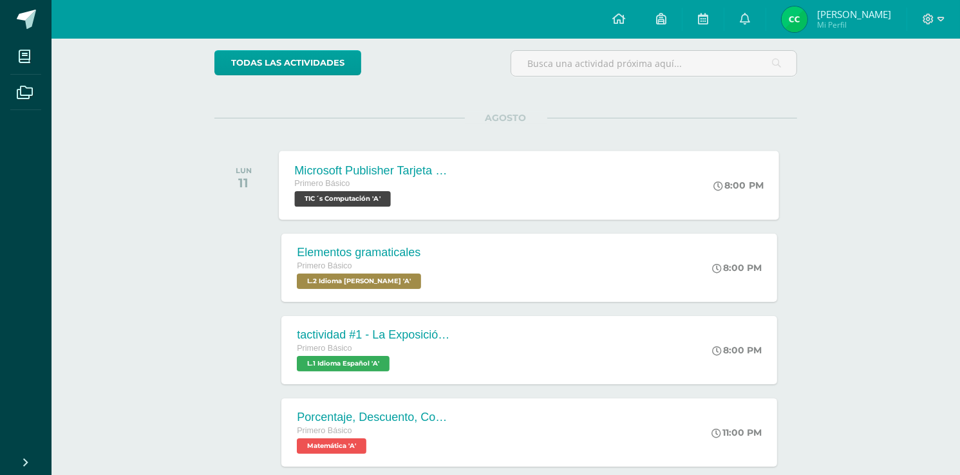
drag, startPoint x: 428, startPoint y: 165, endPoint x: 293, endPoint y: 167, distance: 134.6
click at [293, 167] on div "Microsoft Publisher Tarjeta de invitación Primero Básico TIC´s Computación 'A'" at bounding box center [373, 185] width 187 height 69
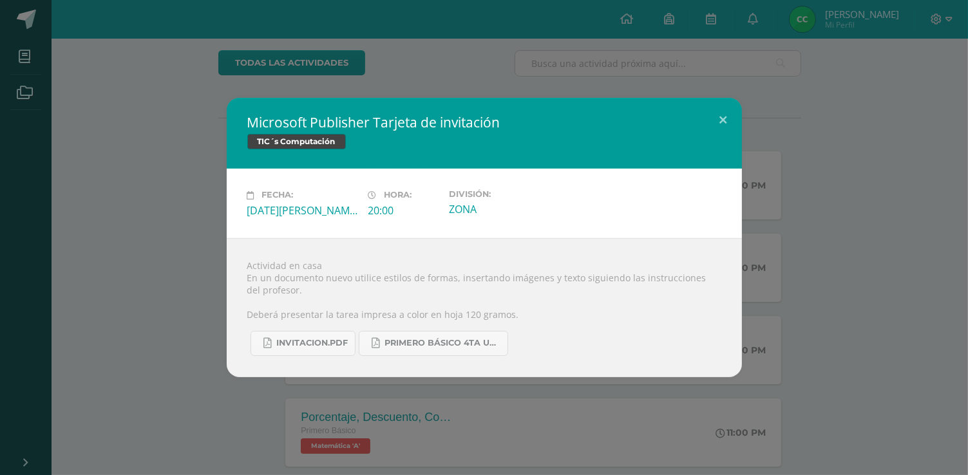
click at [128, 180] on div "Microsoft Publisher Tarjeta de invitación TIC´s Computación Fecha: [DATE][PERSO…" at bounding box center [484, 237] width 958 height 279
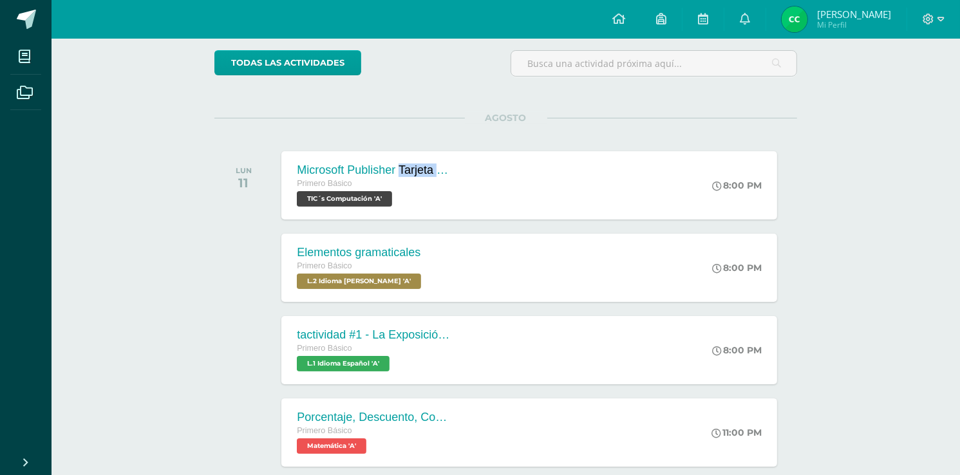
drag, startPoint x: 299, startPoint y: 169, endPoint x: 428, endPoint y: 165, distance: 128.2
click at [410, 169] on div "Microsoft Publisher Tarjeta de invitación" at bounding box center [374, 171] width 155 height 14
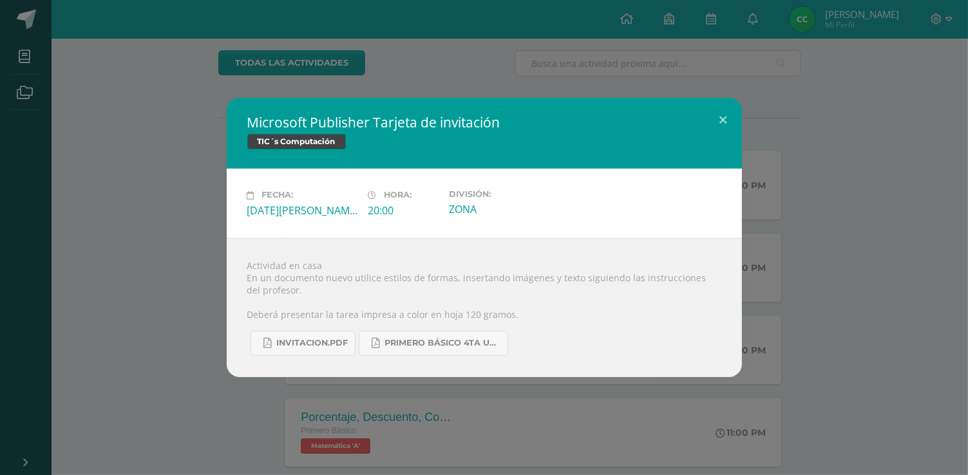
click at [428, 165] on div "Microsoft Publisher Tarjeta de invitación TIC´s Computación" at bounding box center [484, 133] width 515 height 71
click at [200, 145] on div "Microsoft Publisher Tarjeta de invitación TIC´s Computación Fecha: [DATE][PERSO…" at bounding box center [484, 237] width 958 height 279
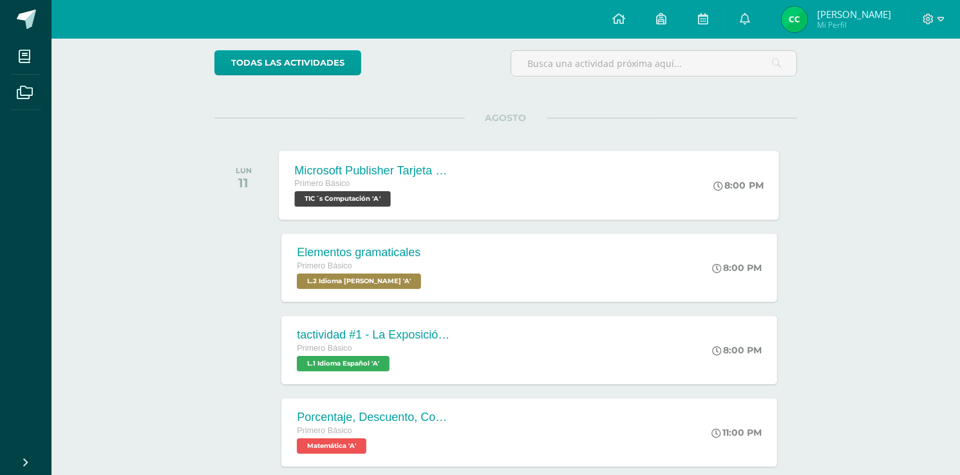
drag, startPoint x: 441, startPoint y: 168, endPoint x: 296, endPoint y: 168, distance: 145.6
click at [296, 168] on div "Microsoft Publisher Tarjeta de invitación" at bounding box center [373, 171] width 156 height 14
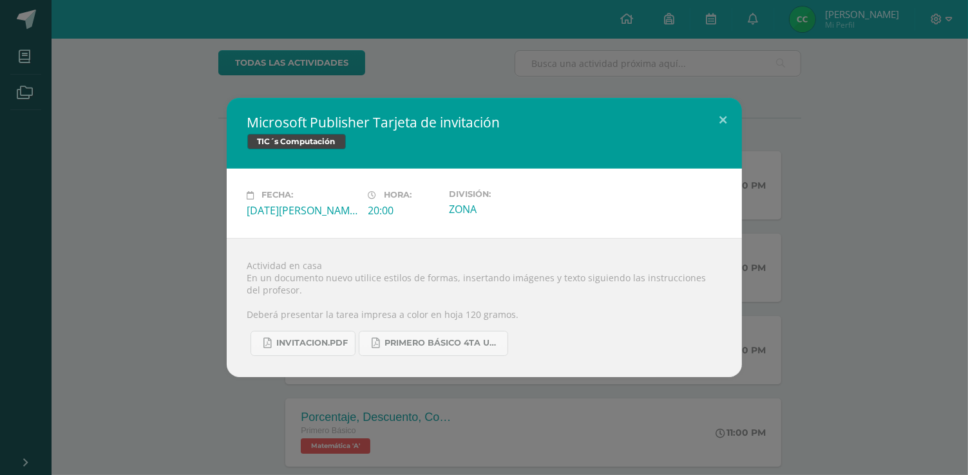
click at [250, 122] on h2 "Microsoft Publisher Tarjeta de invitación" at bounding box center [484, 122] width 474 height 18
drag, startPoint x: 247, startPoint y: 122, endPoint x: 316, endPoint y: 121, distance: 68.9
click at [299, 122] on h2 "Microsoft Publisher Tarjeta de invitación" at bounding box center [484, 122] width 474 height 18
drag, startPoint x: 498, startPoint y: 122, endPoint x: 297, endPoint y: 128, distance: 201.7
click at [308, 124] on h2 "Microsoft Publisher Tarjeta de invitación" at bounding box center [484, 122] width 474 height 18
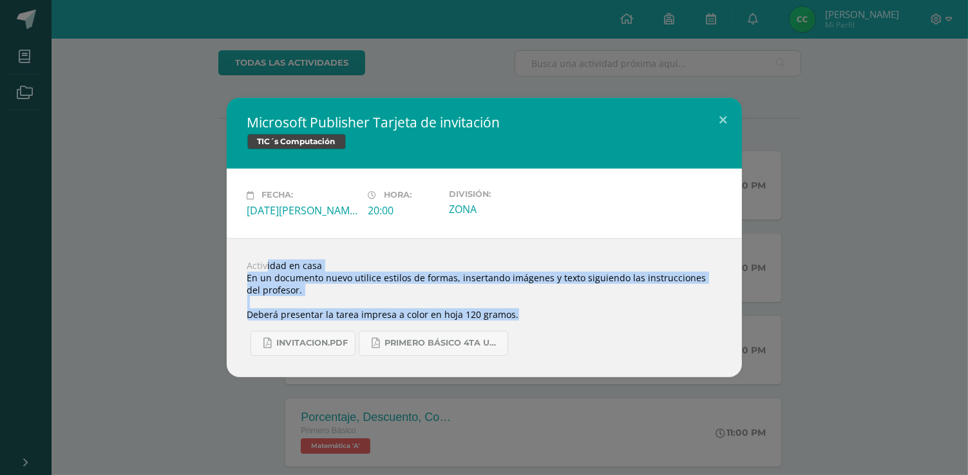
drag, startPoint x: 245, startPoint y: 260, endPoint x: 705, endPoint y: 311, distance: 462.7
click at [705, 311] on div "Actividad en casa En un documento nuevo utilice estilos de formas, insertando i…" at bounding box center [484, 307] width 515 height 139
click at [247, 124] on h2 "Microsoft Publisher Tarjeta de invitación" at bounding box center [484, 122] width 474 height 18
drag, startPoint x: 247, startPoint y: 120, endPoint x: 252, endPoint y: 174, distance: 53.7
click at [255, 137] on div "Microsoft Publisher Tarjeta de invitación TIC´s Computación" at bounding box center [484, 133] width 515 height 71
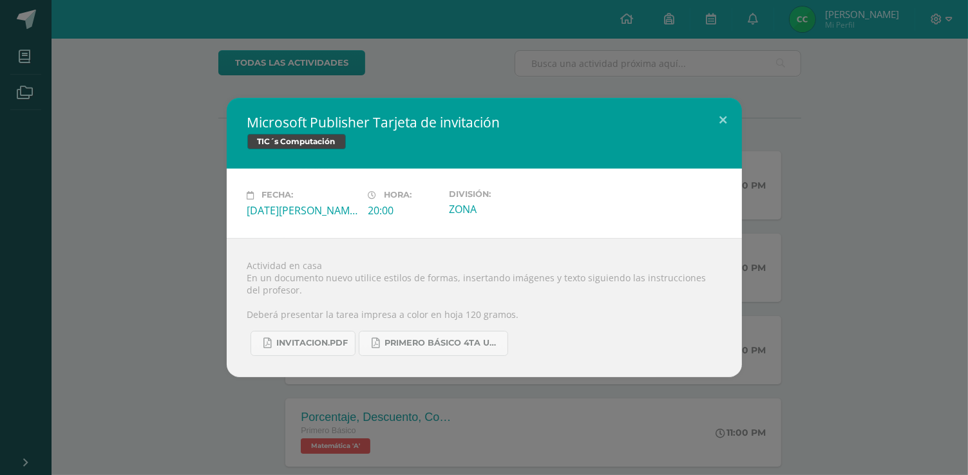
click at [254, 207] on div "[DATE][PERSON_NAME]" at bounding box center [302, 211] width 111 height 14
drag, startPoint x: 248, startPoint y: 210, endPoint x: 507, endPoint y: 220, distance: 259.1
click at [507, 220] on div "Fecha: [DATE][PERSON_NAME] Hora: 20:00 División: ZONA" at bounding box center [484, 203] width 515 height 69
click at [169, 178] on div "Microsoft Publisher Tarjeta de invitación TIC´s Computación Fecha: [DATE][PERSO…" at bounding box center [484, 237] width 958 height 279
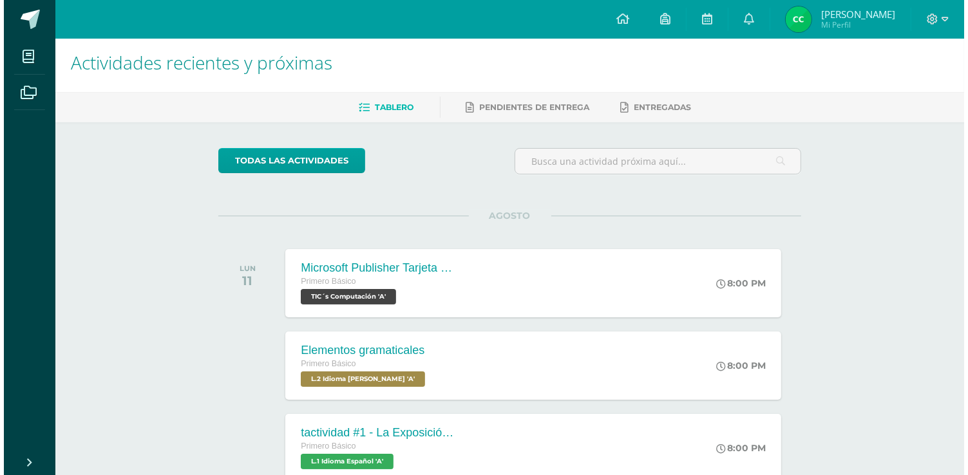
scroll to position [0, 0]
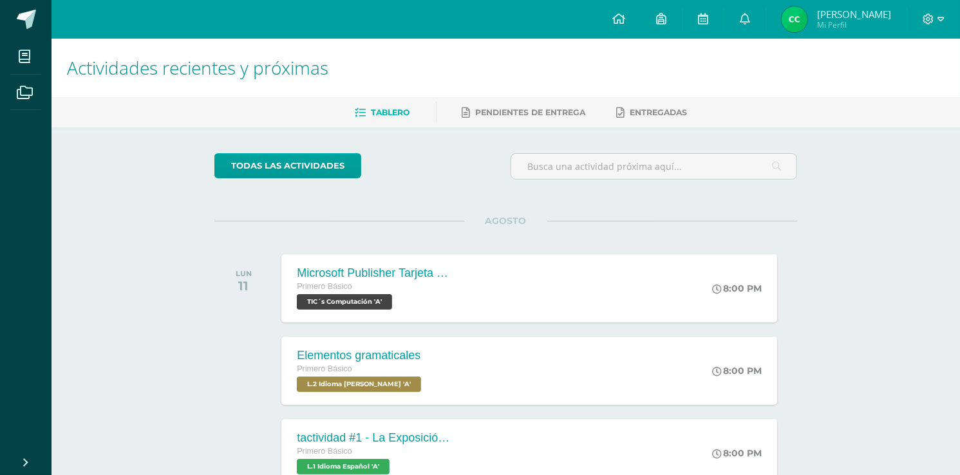
drag, startPoint x: 302, startPoint y: 303, endPoint x: 368, endPoint y: 303, distance: 66.3
click at [368, 303] on span "TIC´s Computación 'A'" at bounding box center [344, 301] width 95 height 15
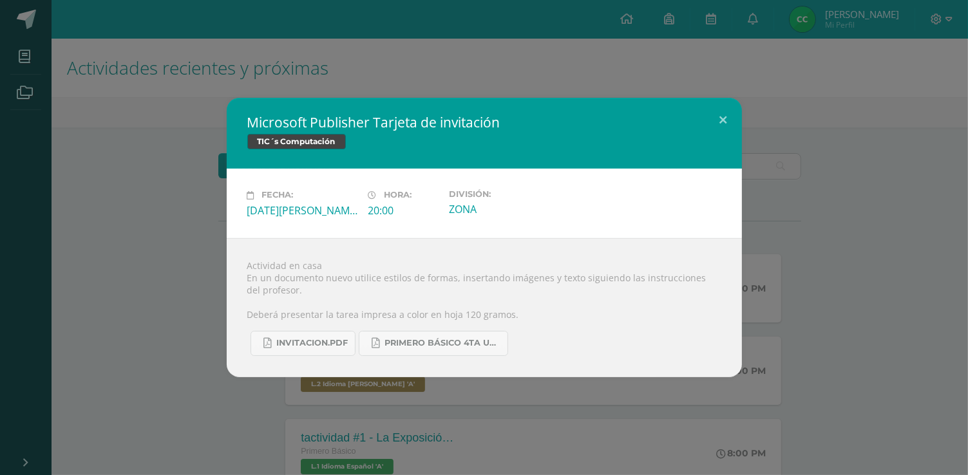
drag, startPoint x: 382, startPoint y: 299, endPoint x: 192, endPoint y: 283, distance: 190.7
click at [343, 299] on div "Actividad en casa En un documento nuevo utilice estilos de formas, insertando i…" at bounding box center [484, 307] width 515 height 139
click at [167, 278] on div "Microsoft Publisher Tarjeta de invitación TIC´s Computación Fecha: [DATE][PERSO…" at bounding box center [484, 237] width 958 height 279
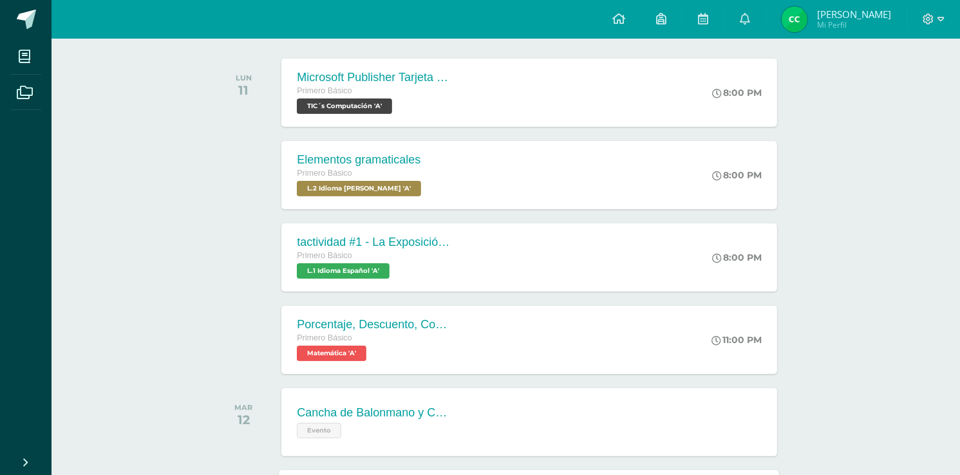
scroll to position [361, 0]
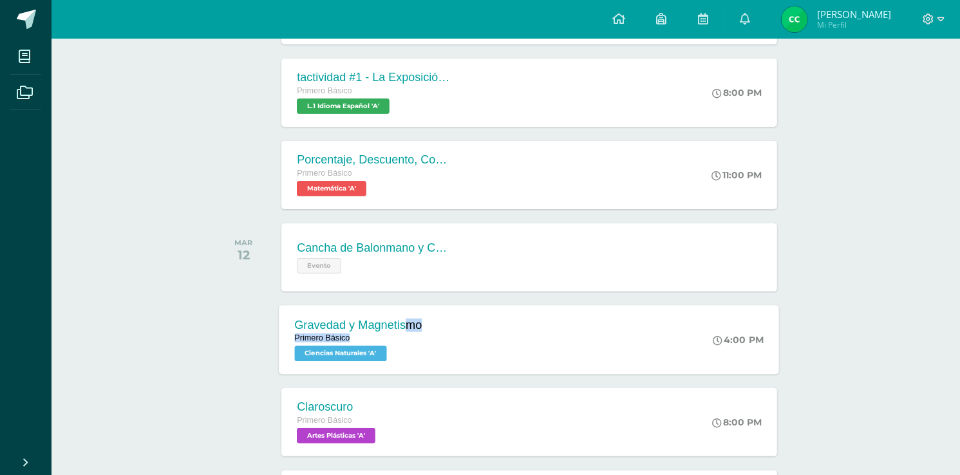
drag, startPoint x: 299, startPoint y: 321, endPoint x: 422, endPoint y: 327, distance: 123.8
click at [422, 327] on div "Gravedad y Magnetismo Primero Básico Ciencias Naturales 'A'" at bounding box center [359, 339] width 158 height 69
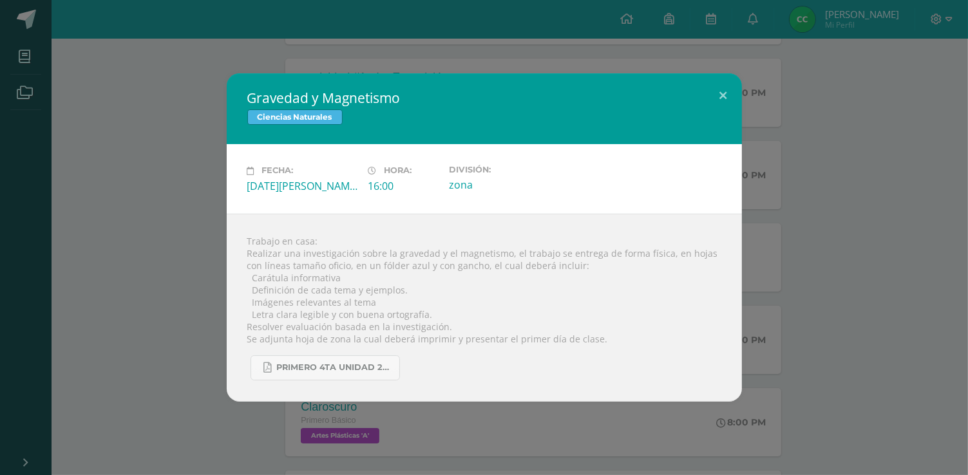
click at [149, 289] on div "Gravedad y Magnetismo Ciencias Naturales Fecha: [DATE][PERSON_NAME] Hora: 16:00…" at bounding box center [484, 237] width 958 height 328
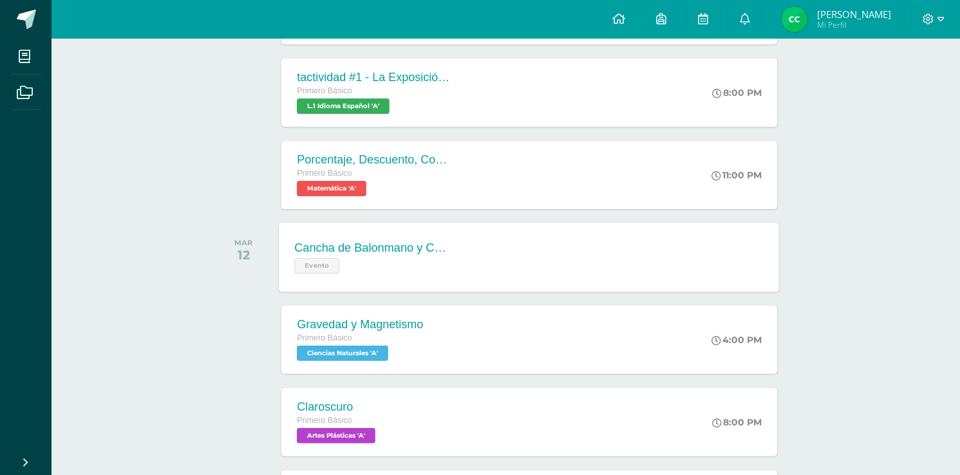
drag, startPoint x: 297, startPoint y: 243, endPoint x: 441, endPoint y: 243, distance: 144.3
click at [441, 243] on div "Cancha de Balonmano y Contenido" at bounding box center [373, 249] width 156 height 14
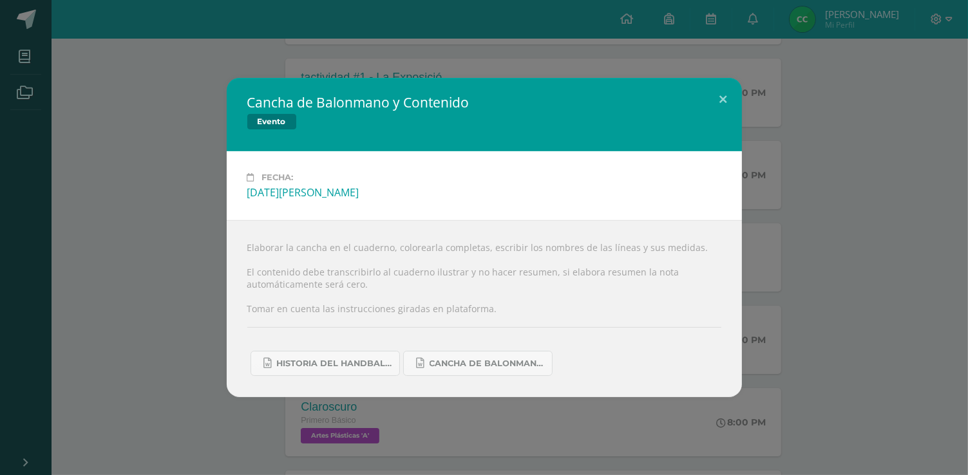
click at [155, 262] on div "Cancha de Balonmano y Contenido Evento Fecha: [DATE][PERSON_NAME] Elaborar la c…" at bounding box center [484, 237] width 958 height 319
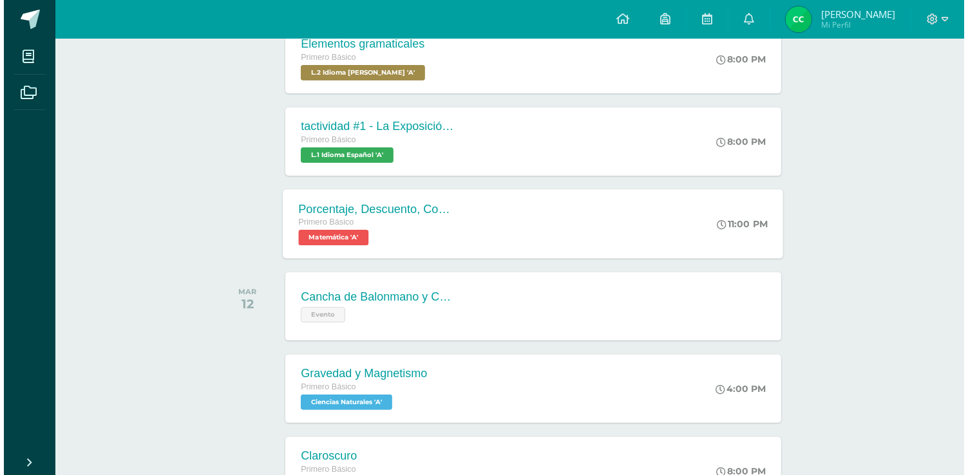
scroll to position [258, 0]
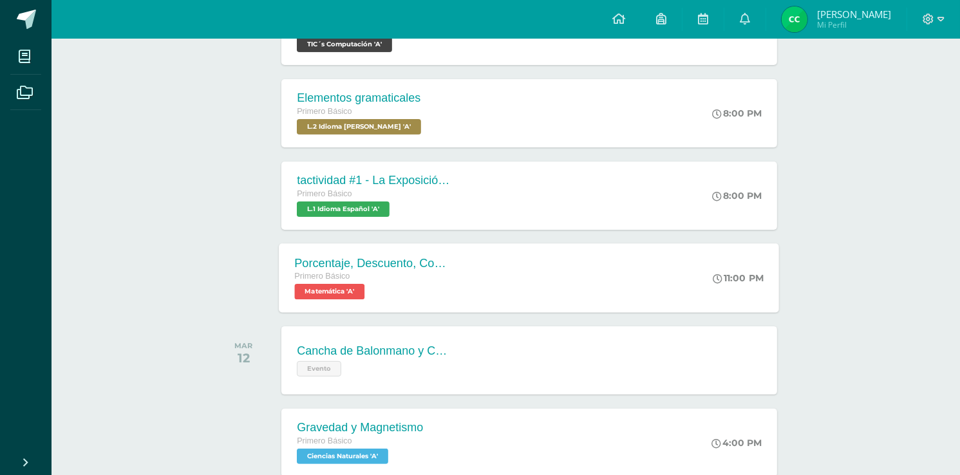
drag, startPoint x: 293, startPoint y: 260, endPoint x: 448, endPoint y: 260, distance: 155.2
click at [448, 260] on div "Porcentaje, Descuento, Comisión Primero Básico Matemática 'A'" at bounding box center [373, 277] width 187 height 69
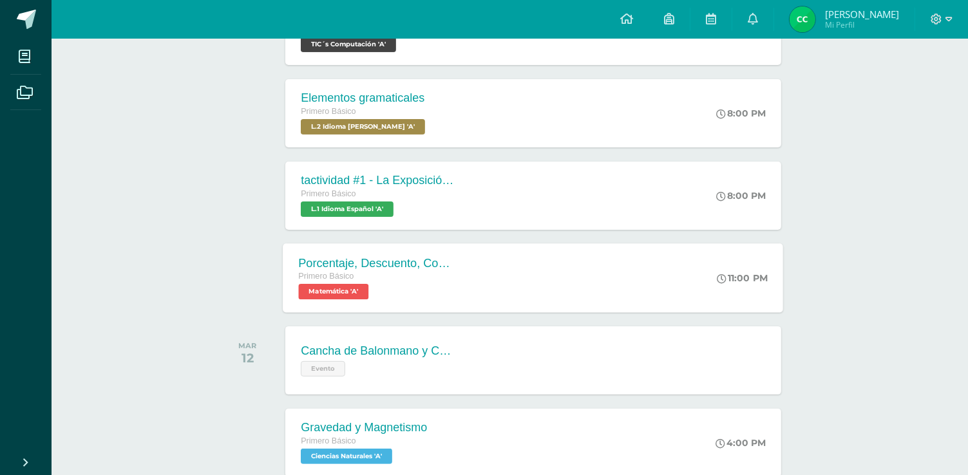
click at [0, 0] on div "En el cuaderno de matemáticas. Hojas marginadas y numeradas. Excelente caratula…" at bounding box center [0, 0] width 0 height 0
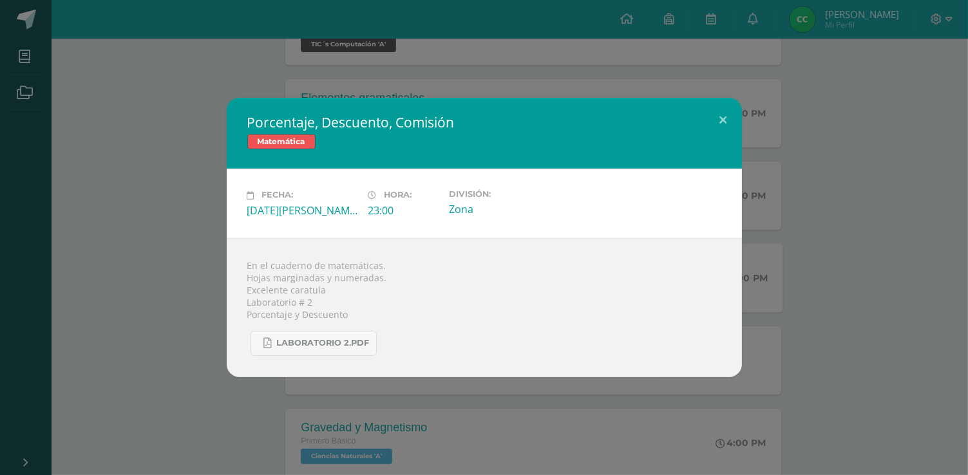
click at [107, 260] on div "Porcentaje, Descuento, Comisión Matemática Fecha: [DATE][PERSON_NAME] Hora: 23:…" at bounding box center [484, 237] width 958 height 279
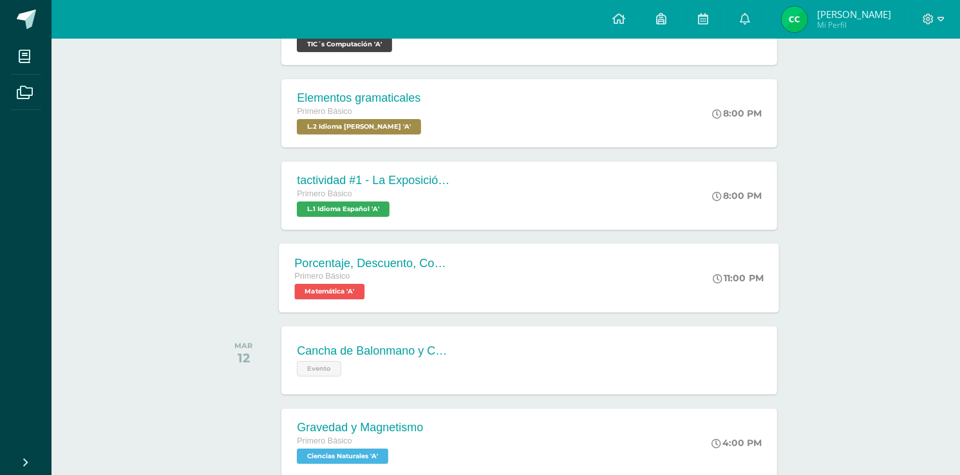
drag, startPoint x: 299, startPoint y: 258, endPoint x: 425, endPoint y: 258, distance: 126.2
click at [440, 258] on div "Porcentaje, Descuento, Comisión" at bounding box center [373, 263] width 156 height 14
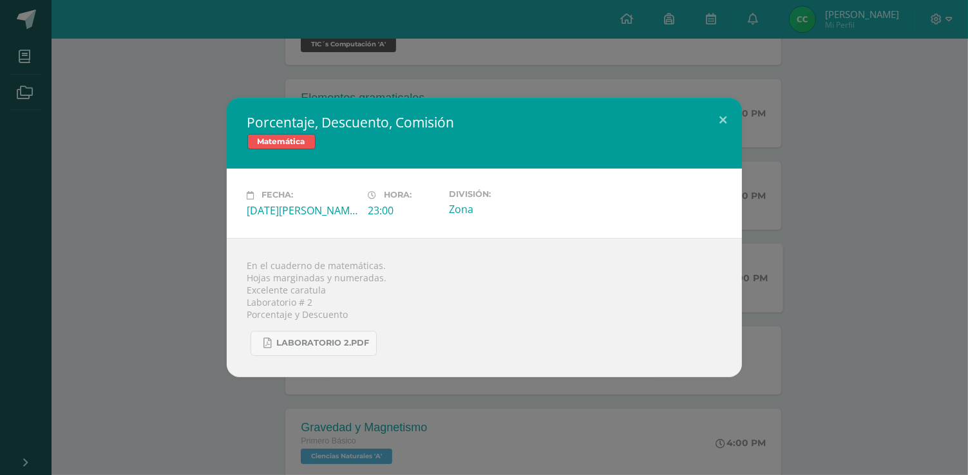
click at [242, 240] on div "En el cuaderno de matemáticas. Hojas marginadas y numeradas. Excelente caratula…" at bounding box center [484, 307] width 515 height 139
click at [137, 198] on div "Porcentaje, Descuento, Comisión Matemática Fecha: [DATE][PERSON_NAME] Hora: 23:…" at bounding box center [484, 237] width 958 height 279
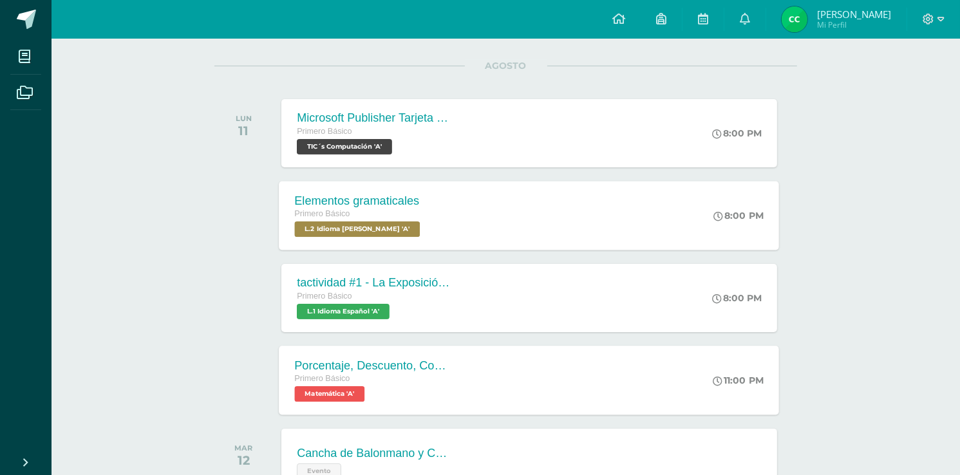
scroll to position [155, 0]
drag, startPoint x: 858, startPoint y: 259, endPoint x: 848, endPoint y: 255, distance: 11.0
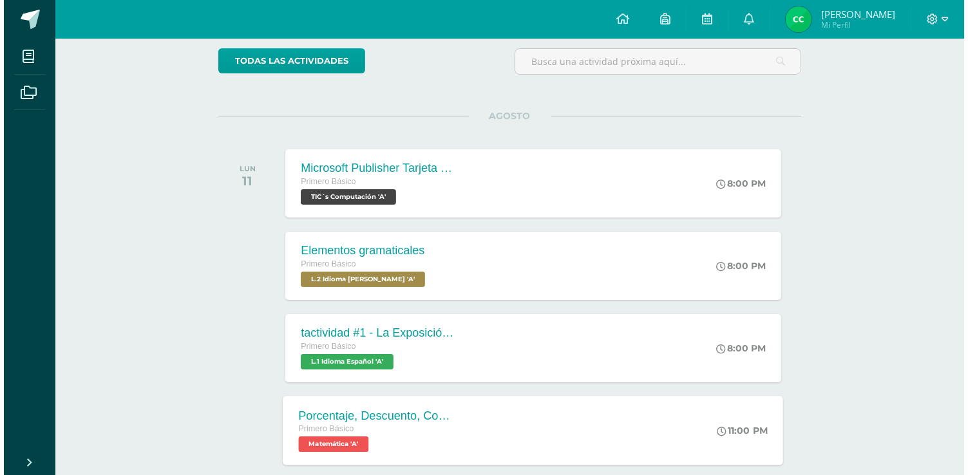
scroll to position [103, 0]
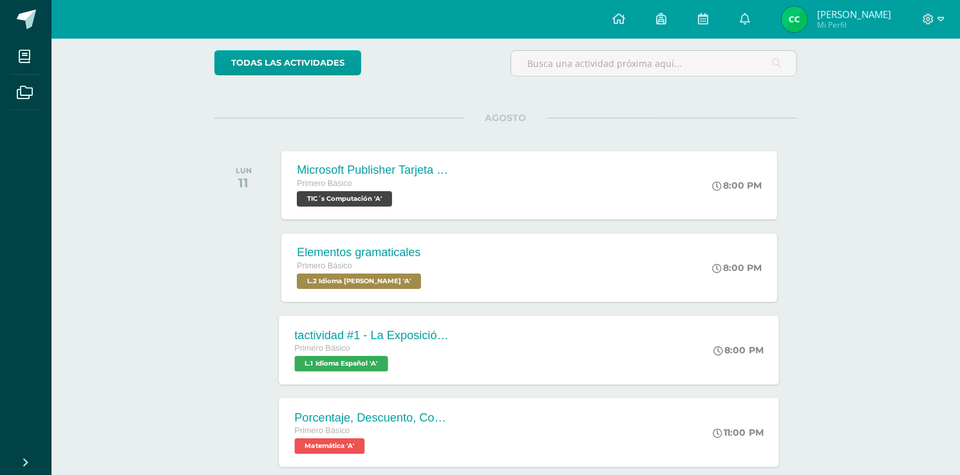
click at [471, 346] on div "tactividad #1 - La Exposición Oral Primero Básico L.1 Idioma Español 'A' 8:00 P…" at bounding box center [530, 350] width 500 height 69
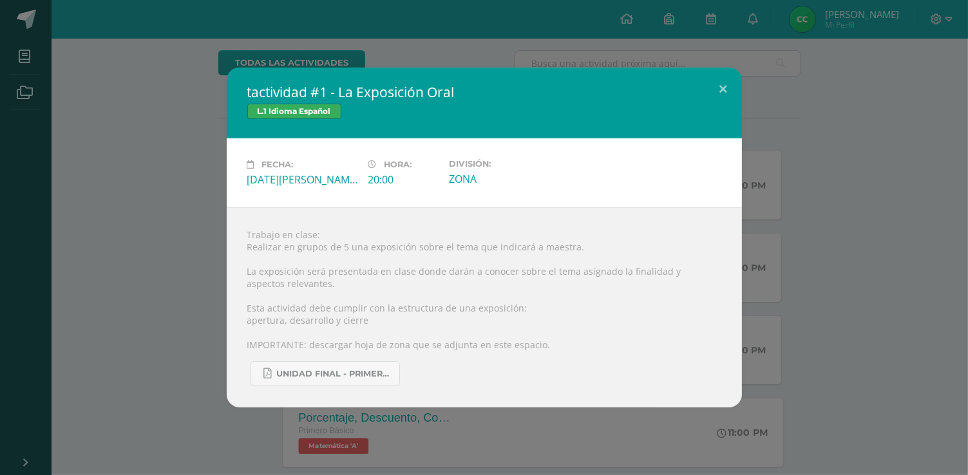
drag, startPoint x: 195, startPoint y: 240, endPoint x: 205, endPoint y: 244, distance: 10.4
click at [193, 240] on div "tactividad #1 - La Exposición Oral L.1 Idioma Español Fecha: [DATE][PERSON_NAME…" at bounding box center [484, 238] width 958 height 340
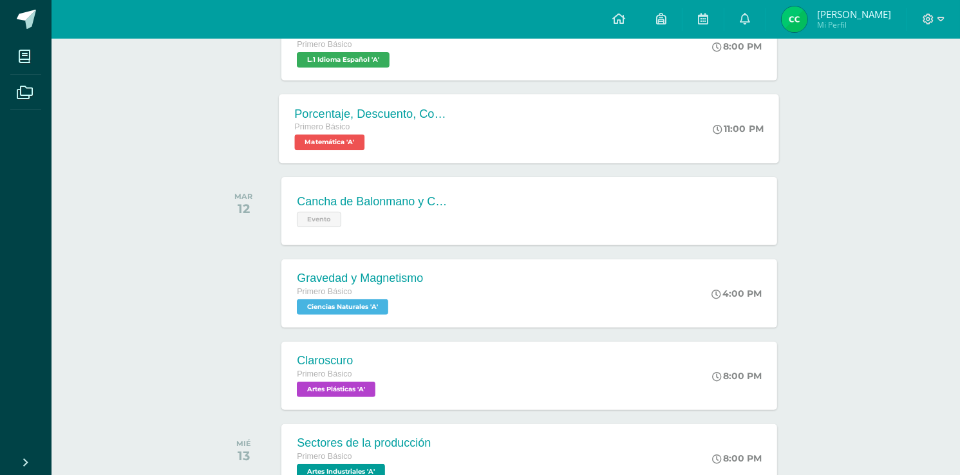
scroll to position [412, 0]
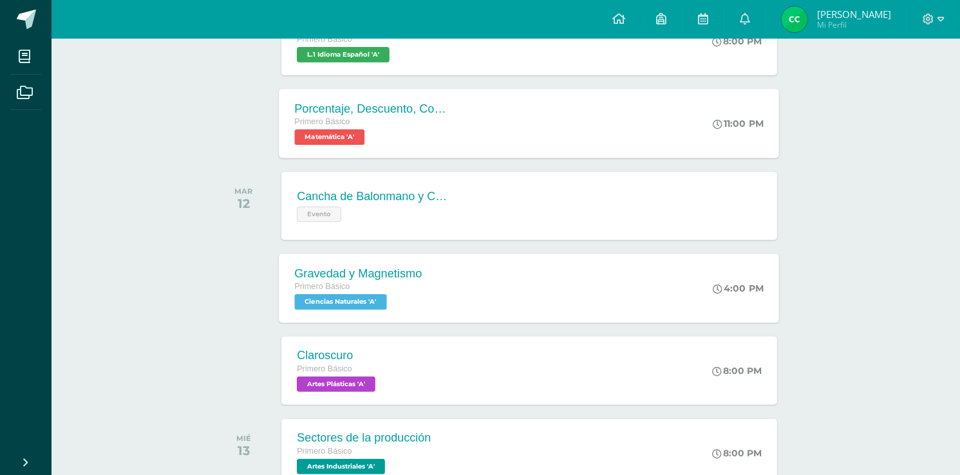
drag, startPoint x: 498, startPoint y: 298, endPoint x: 490, endPoint y: 303, distance: 9.7
click at [498, 299] on div "Gravedad y Magnetismo Primero Básico Ciencias Naturales 'A' 4:00 PM Gravedad y …" at bounding box center [530, 288] width 500 height 69
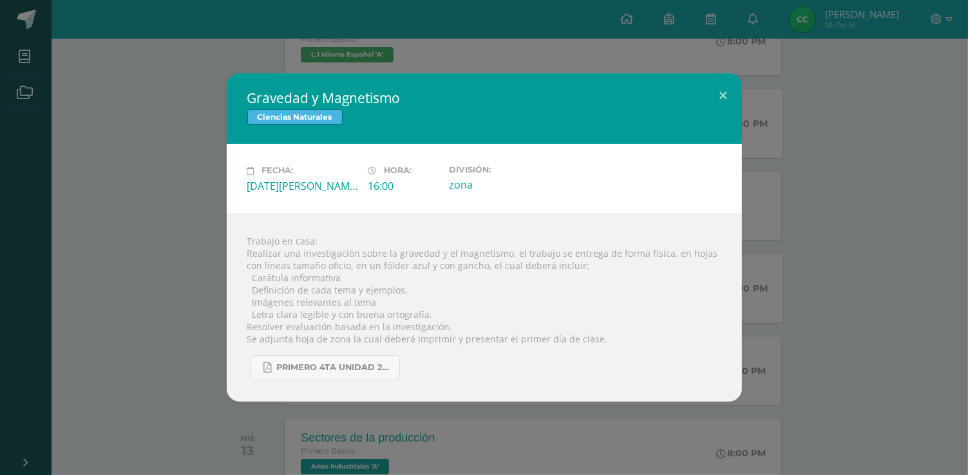
click at [400, 252] on div "Trabajo en casa: Realizar una investigación sobre la gravedad y el magnetismo, …" at bounding box center [484, 308] width 515 height 188
drag, startPoint x: 409, startPoint y: 252, endPoint x: 502, endPoint y: 256, distance: 93.5
click at [502, 256] on div "Trabajo en casa: Realizar una investigación sobre la gravedad y el magnetismo, …" at bounding box center [484, 308] width 515 height 188
copy div "gravedad y el magnetismo"
click at [367, 397] on div "Trabajo en casa: Realizar una investigación sobre la gravedad y el magnetismo, …" at bounding box center [484, 308] width 515 height 188
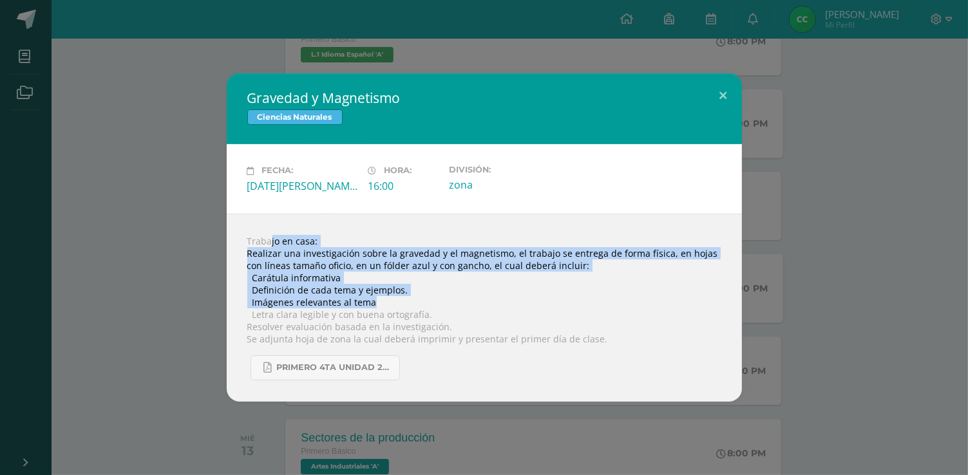
drag, startPoint x: 247, startPoint y: 240, endPoint x: 261, endPoint y: 260, distance: 25.4
click at [612, 303] on div "Trabajo en casa: Realizar una investigación sobre la gravedad y el magnetismo, …" at bounding box center [484, 308] width 515 height 188
click at [451, 303] on div "Trabajo en casa: Realizar una investigación sobre la gravedad y el magnetismo, …" at bounding box center [484, 308] width 515 height 188
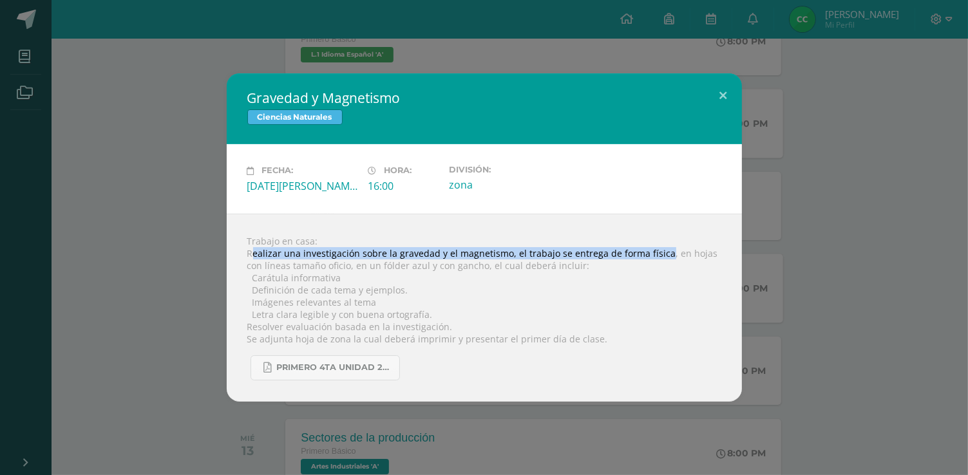
drag, startPoint x: 250, startPoint y: 252, endPoint x: 667, endPoint y: 257, distance: 416.7
click at [665, 256] on div "Trabajo en casa: Realizar una investigación sobre la gravedad y el magnetismo, …" at bounding box center [484, 308] width 515 height 188
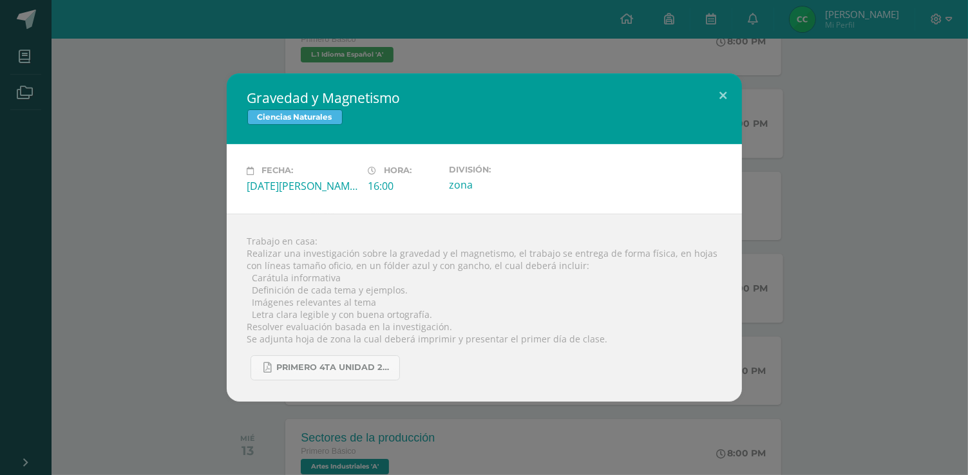
click at [687, 310] on div "Trabajo en casa: Realizar una investigación sobre la gravedad y el magnetismo, …" at bounding box center [484, 308] width 515 height 188
click at [145, 104] on div "Gravedad y Magnetismo Ciencias Naturales Fecha: [DATE][PERSON_NAME] Hora: 16:00…" at bounding box center [484, 237] width 958 height 328
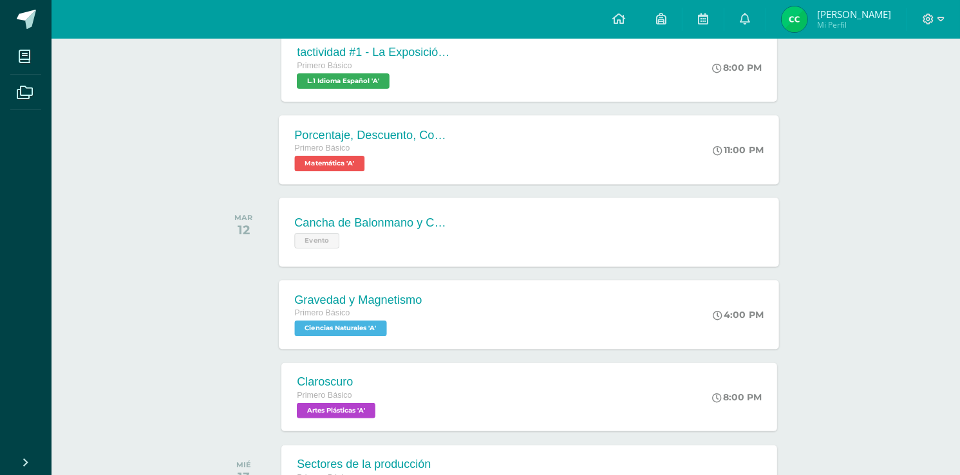
scroll to position [361, 0]
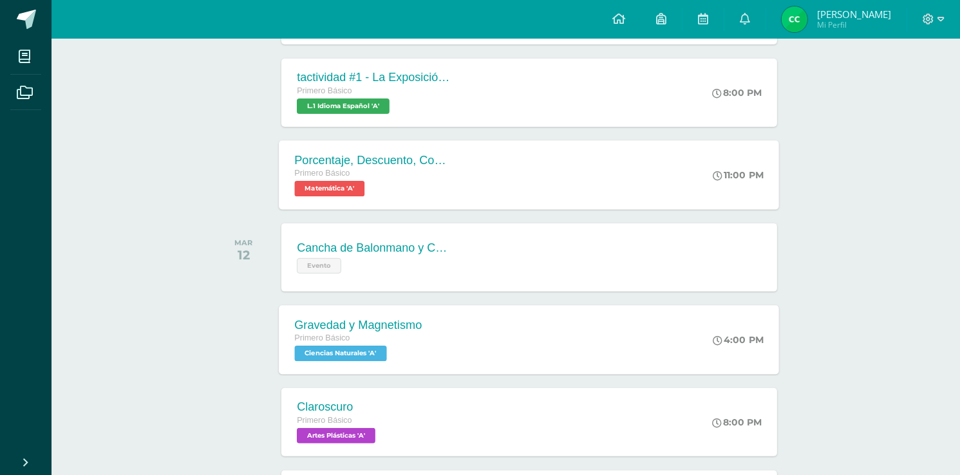
click at [439, 329] on div "Gravedad y Magnetismo Primero Básico Ciencias Naturales 'A' 4:00 PM Gravedad y …" at bounding box center [530, 339] width 500 height 69
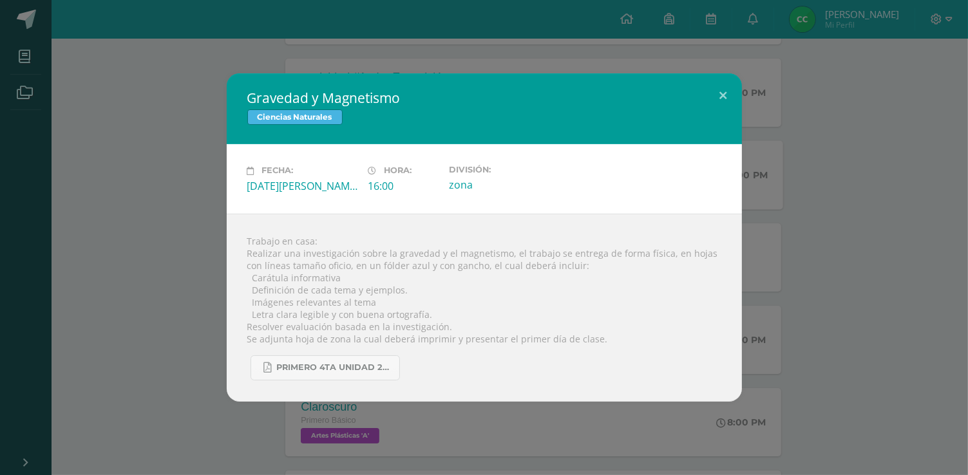
click at [147, 205] on div "Gravedad y Magnetismo Ciencias Naturales Fecha: [DATE][PERSON_NAME] Hora: 16:00…" at bounding box center [484, 237] width 958 height 328
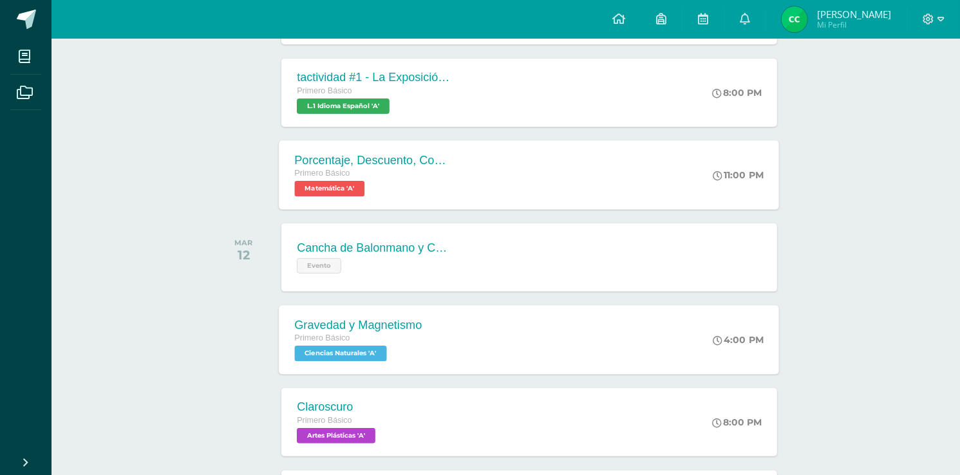
click at [424, 328] on div "Gravedad y Magnetismo Primero Básico Ciencias Naturales 'A'" at bounding box center [359, 339] width 158 height 69
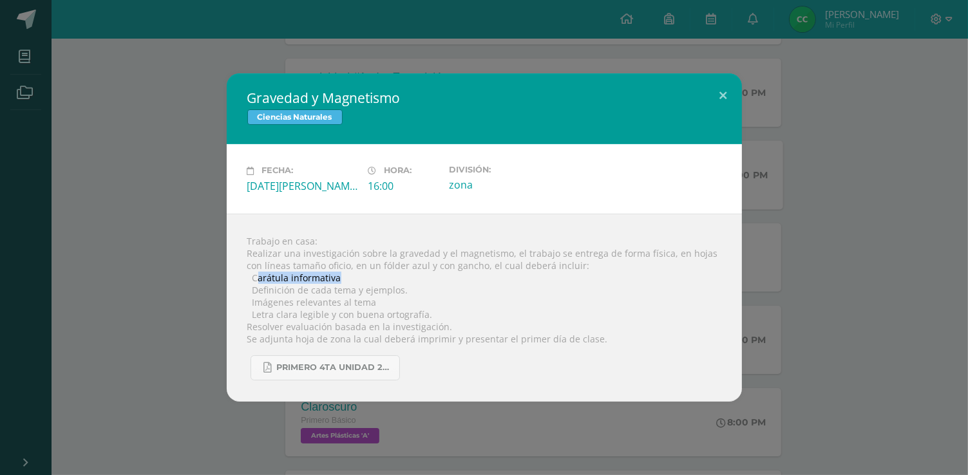
drag, startPoint x: 259, startPoint y: 272, endPoint x: 415, endPoint y: 271, distance: 156.5
click at [415, 271] on div "Trabajo en casa: Realizar una investigación sobre la gravedad y el magnetismo, …" at bounding box center [484, 308] width 515 height 188
click at [417, 272] on div "Trabajo en casa: Realizar una investigación sobre la gravedad y el magnetismo, …" at bounding box center [484, 308] width 515 height 188
drag, startPoint x: 239, startPoint y: 279, endPoint x: 447, endPoint y: 278, distance: 208.0
click at [447, 278] on div "Trabajo en casa: Realizar una investigación sobre la gravedad y el magnetismo, …" at bounding box center [484, 308] width 515 height 188
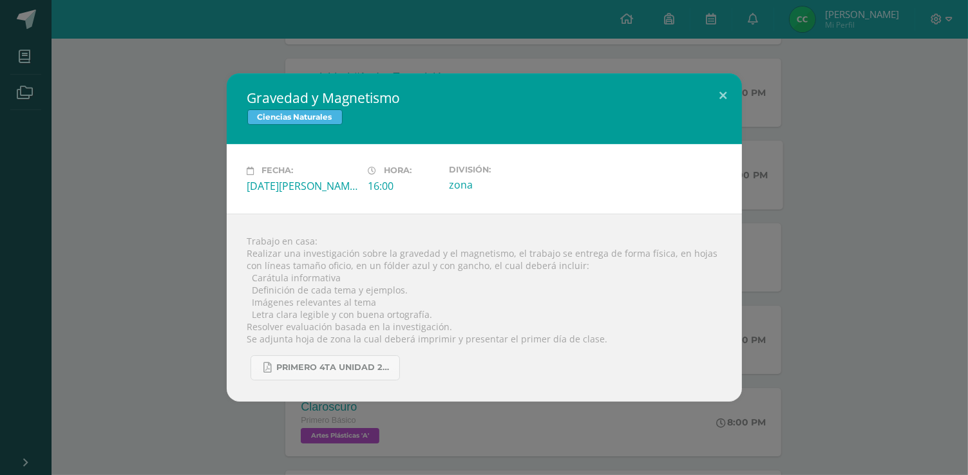
click at [433, 292] on div "Trabajo en casa: Realizar una investigación sobre la gravedad y el magnetismo, …" at bounding box center [484, 308] width 515 height 188
drag, startPoint x: 327, startPoint y: 286, endPoint x: 448, endPoint y: 291, distance: 121.8
click at [407, 285] on div "Trabajo en casa: Realizar una investigación sobre la gravedad y el magnetismo, …" at bounding box center [484, 308] width 515 height 188
click at [468, 294] on div "Trabajo en casa: Realizar una investigación sobre la gravedad y el magnetismo, …" at bounding box center [484, 308] width 515 height 188
click at [481, 386] on div "Trabajo en casa: Realizar una investigación sobre la gravedad y el magnetismo, …" at bounding box center [484, 308] width 515 height 188
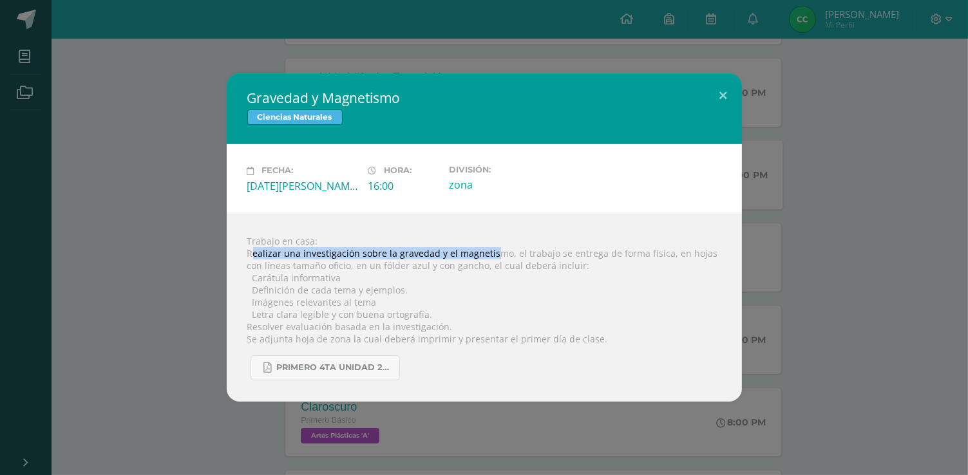
drag, startPoint x: 253, startPoint y: 251, endPoint x: 531, endPoint y: 251, distance: 278.2
click at [514, 251] on div "Trabajo en casa: Realizar una investigación sobre la gravedad y el magnetismo, …" at bounding box center [484, 308] width 515 height 188
click at [149, 298] on div "Gravedad y Magnetismo Ciencias Naturales Fecha: [DATE][PERSON_NAME] Hora: 16:00…" at bounding box center [484, 237] width 958 height 328
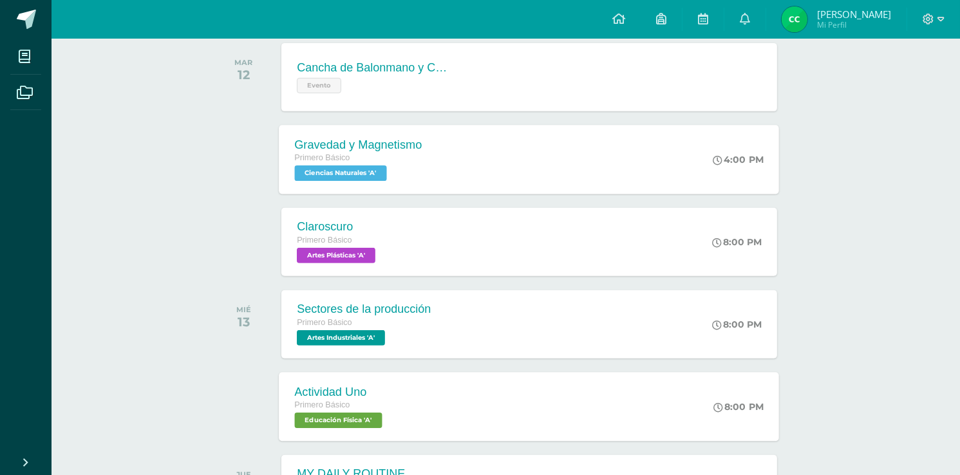
scroll to position [515, 0]
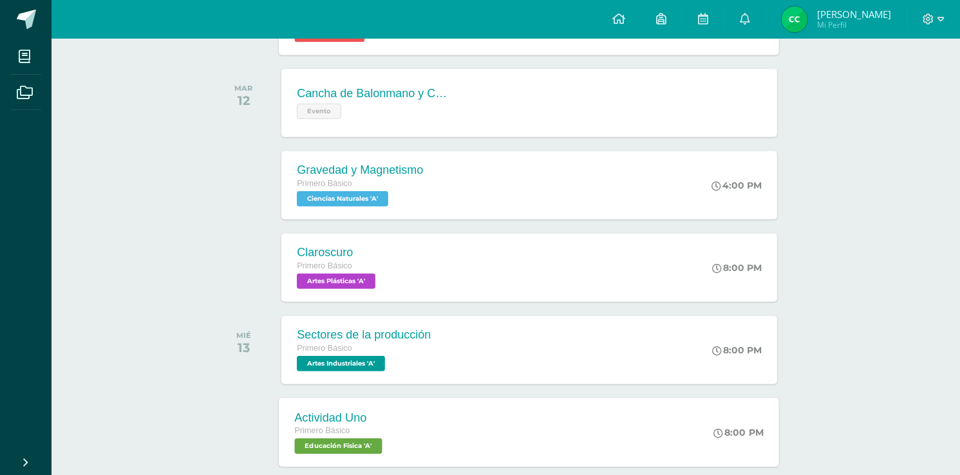
click at [453, 211] on div "Gravedad y Magnetismo Primero Básico Ciencias Naturales 'A' 4:00 PM Gravedad y …" at bounding box center [528, 185] width 495 height 68
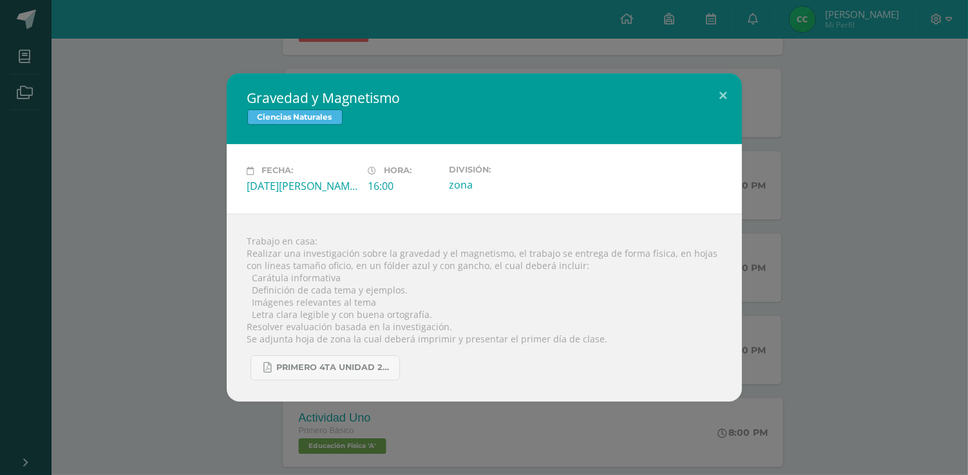
click at [133, 233] on div "Gravedad y Magnetismo Ciencias Naturales Fecha: [DATE][PERSON_NAME] Hora: 16:00…" at bounding box center [484, 237] width 958 height 328
